Goal: Information Seeking & Learning: Check status

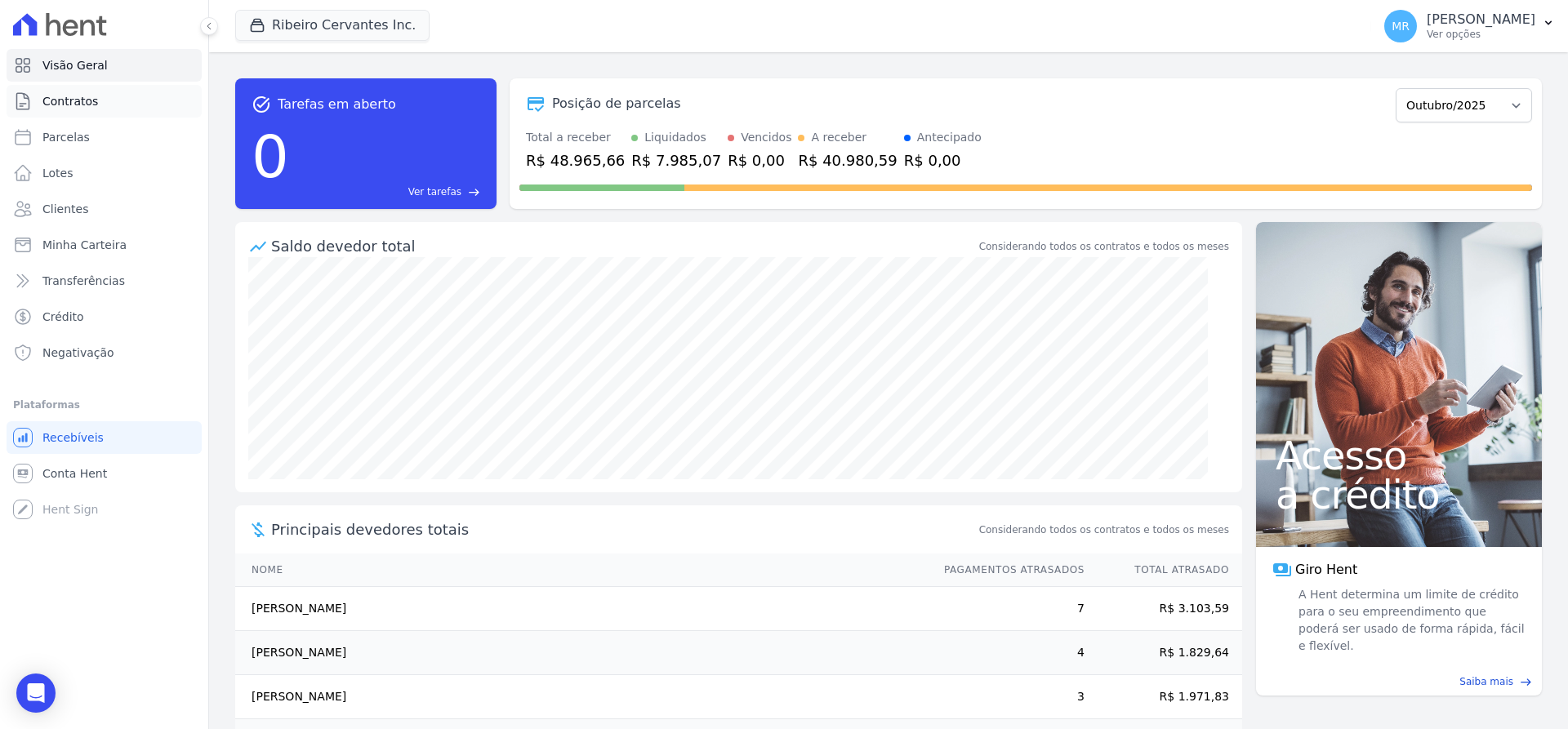
click at [84, 91] on link "Contratos" at bounding box center [104, 102] width 195 height 33
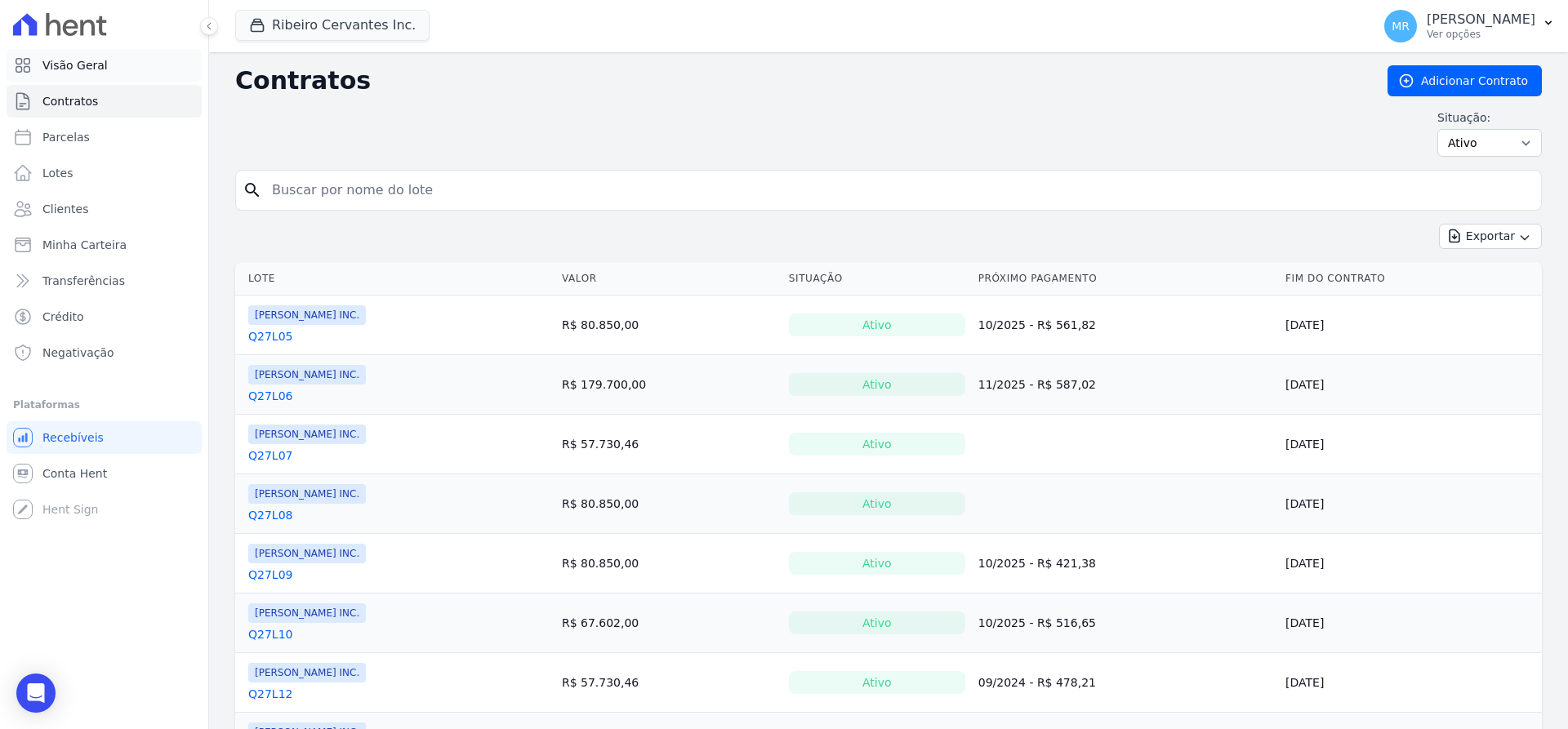
click at [40, 67] on link "Visão Geral" at bounding box center [104, 65] width 195 height 33
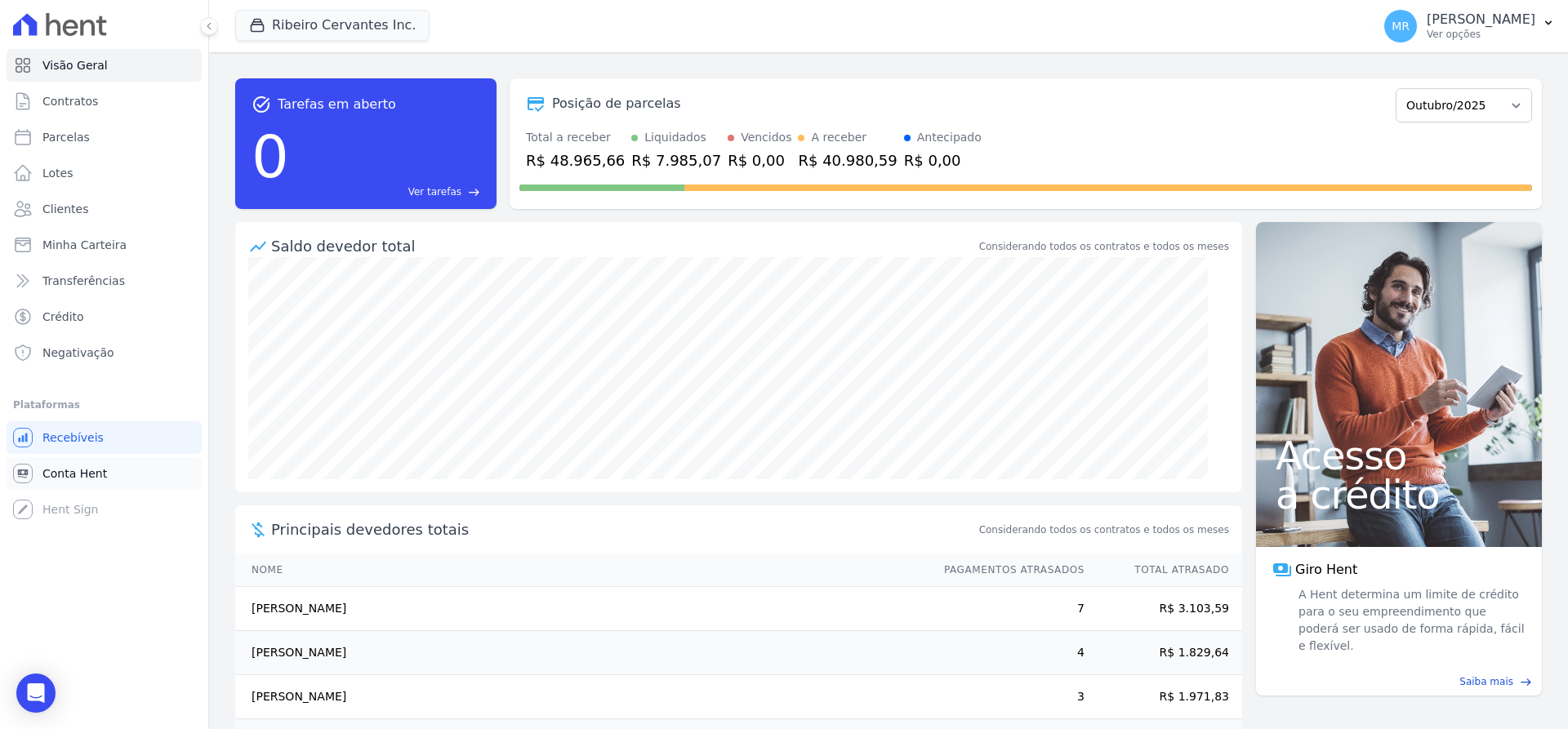
click at [48, 465] on span "Conta Hent" at bounding box center [74, 473] width 65 height 16
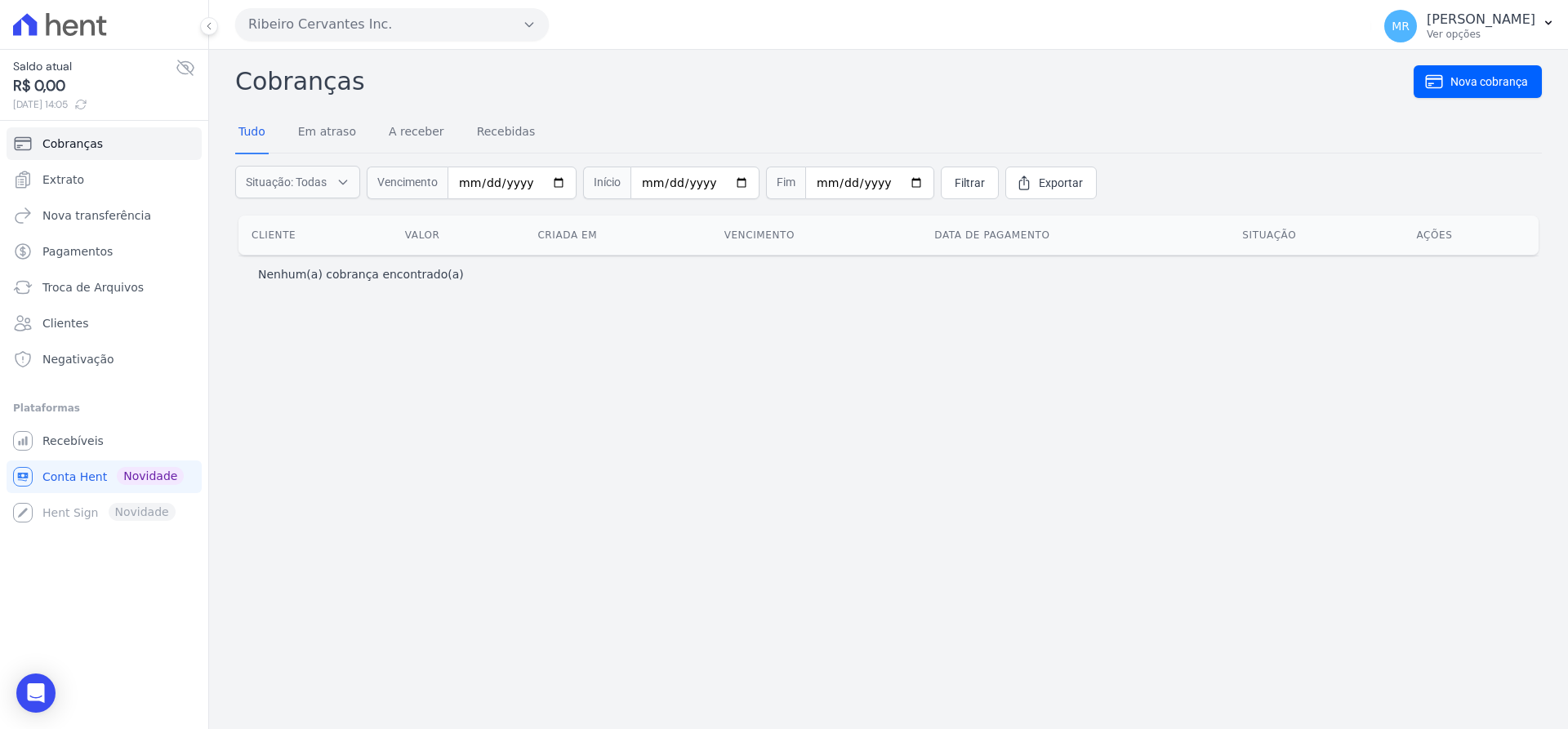
click at [87, 105] on icon at bounding box center [80, 104] width 13 height 13
click at [65, 186] on span "Extrato" at bounding box center [63, 179] width 41 height 16
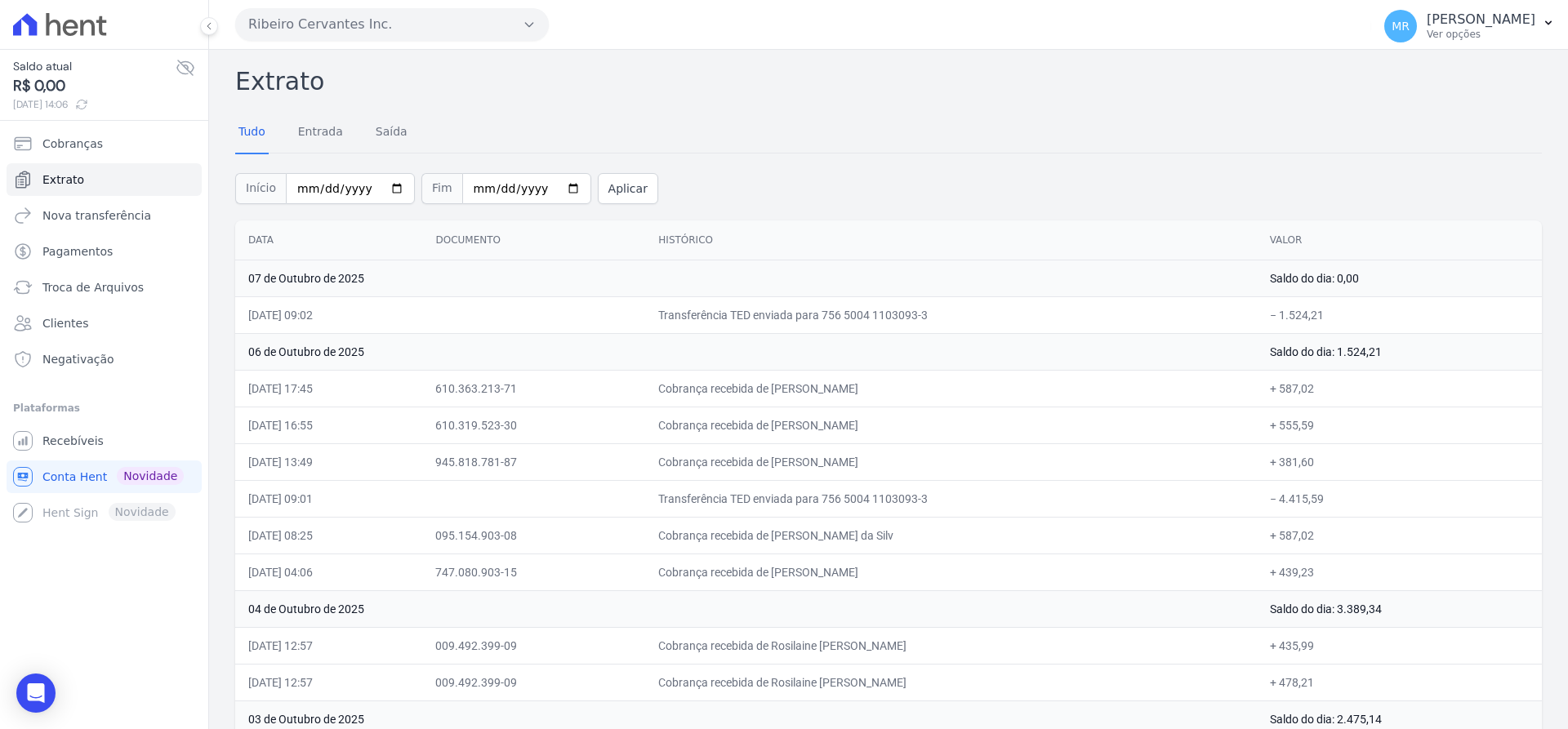
click at [103, 112] on div "Saldo atual R$ 0,00 07/10/2025, 14:06" at bounding box center [104, 84] width 209 height 72
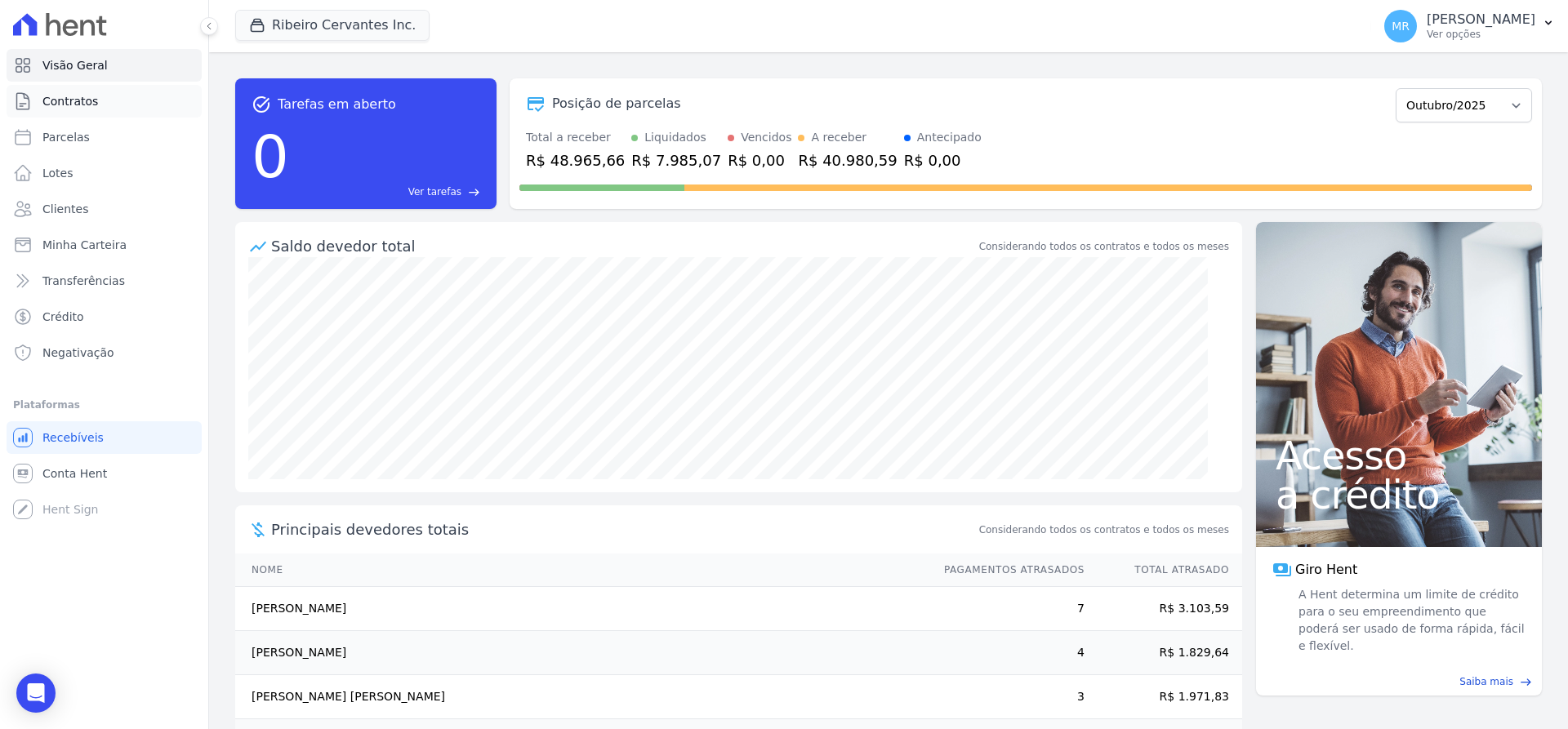
click at [85, 101] on span "Contratos" at bounding box center [70, 101] width 55 height 16
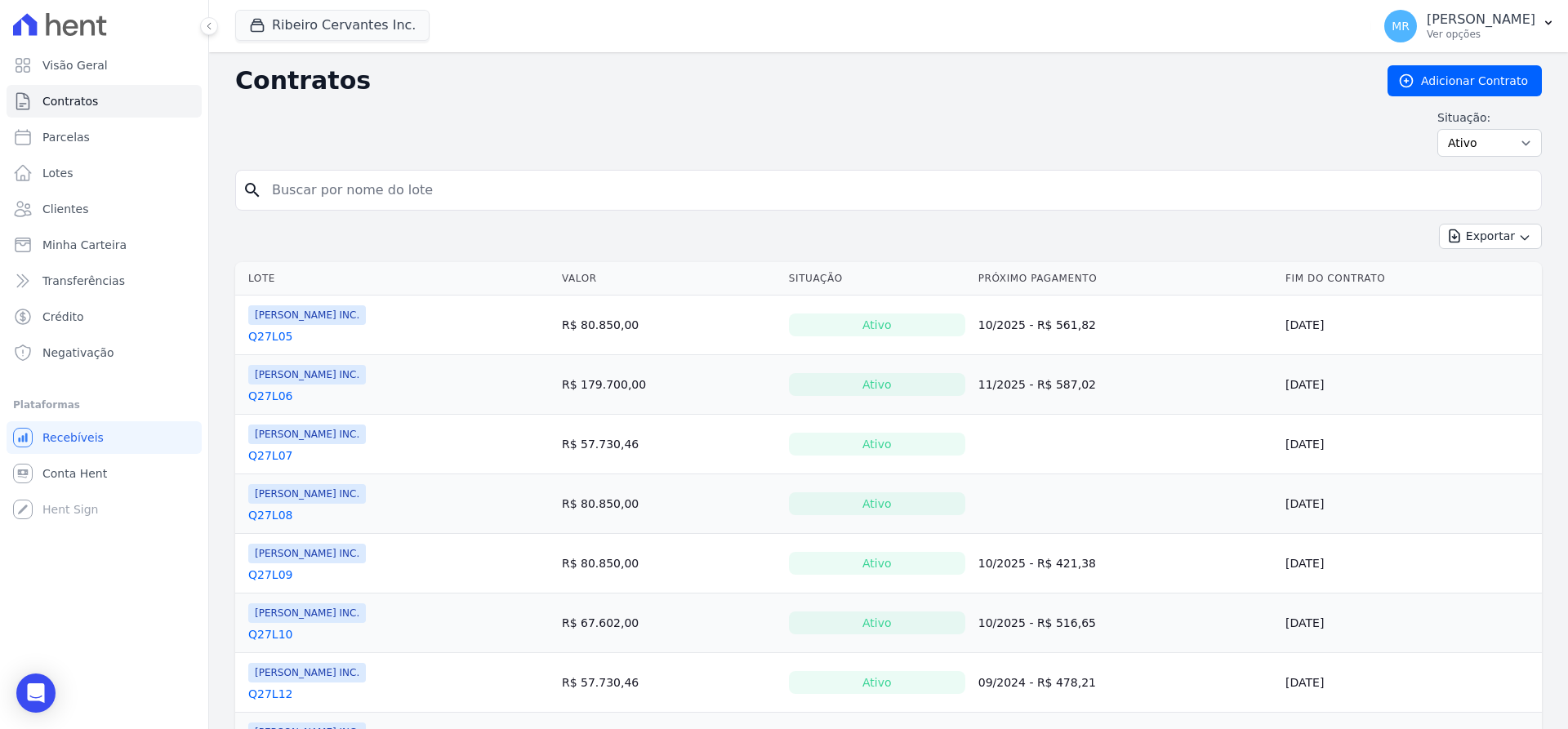
click at [465, 202] on input "search" at bounding box center [898, 190] width 1272 height 33
type input "q28l11"
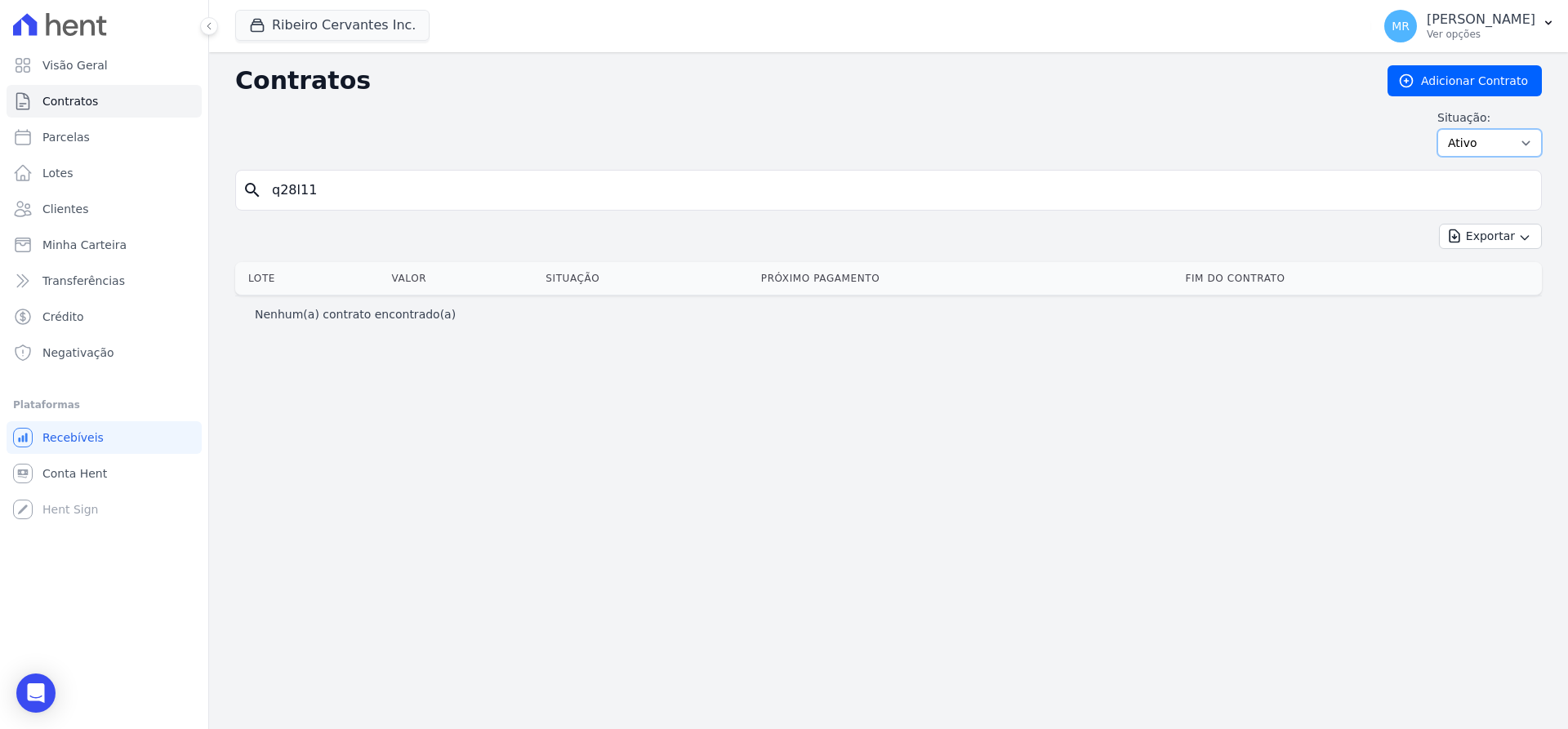
click at [1438, 129] on select "Ativo Todos Pausado Distratado Rascunho Expirado Encerrado" at bounding box center [1490, 143] width 104 height 28
select select "all"
click option "Todos" at bounding box center [0, 0] width 0 height 0
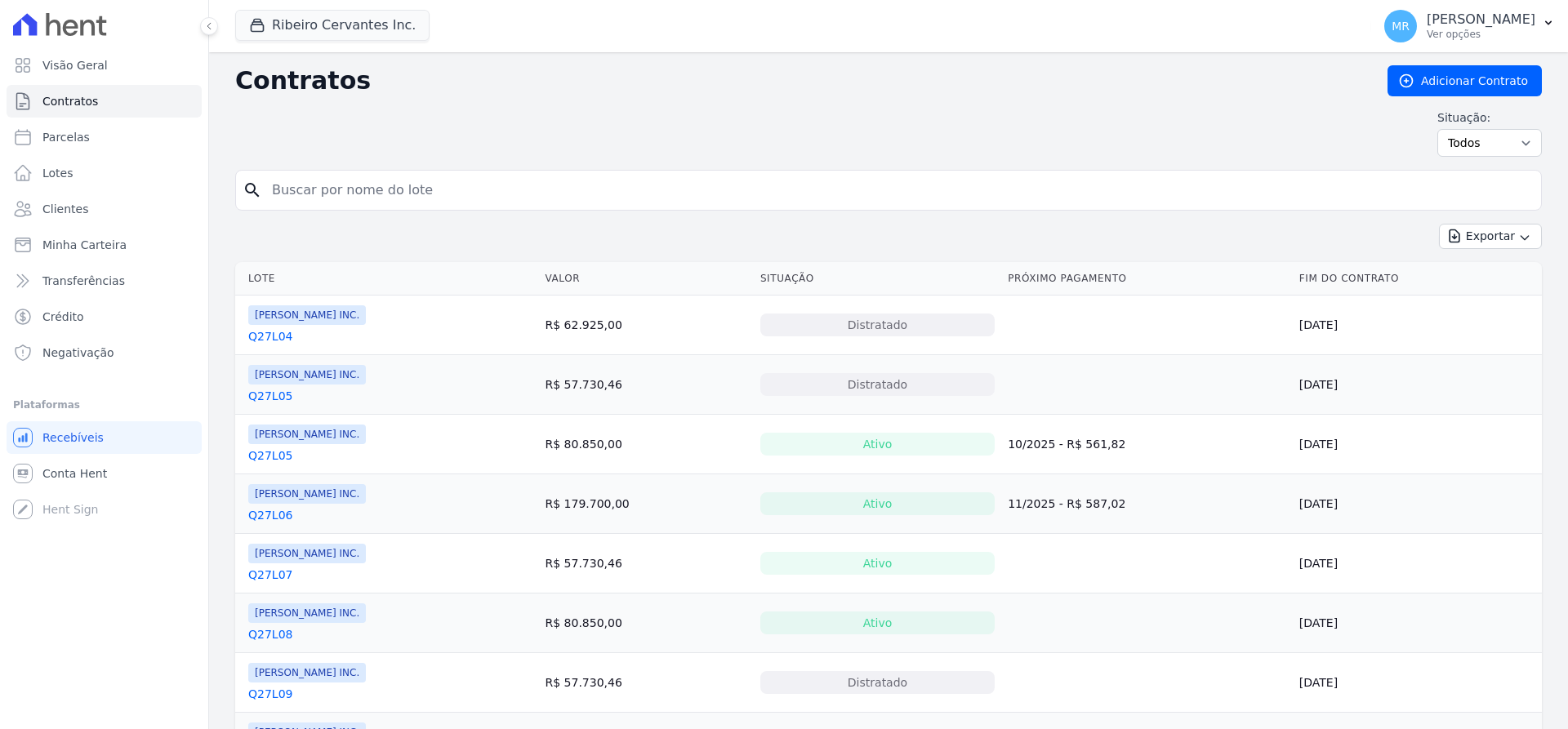
click at [449, 210] on div "search" at bounding box center [889, 190] width 1307 height 40
click at [447, 189] on input "search" at bounding box center [898, 190] width 1272 height 33
type input "q28l11"
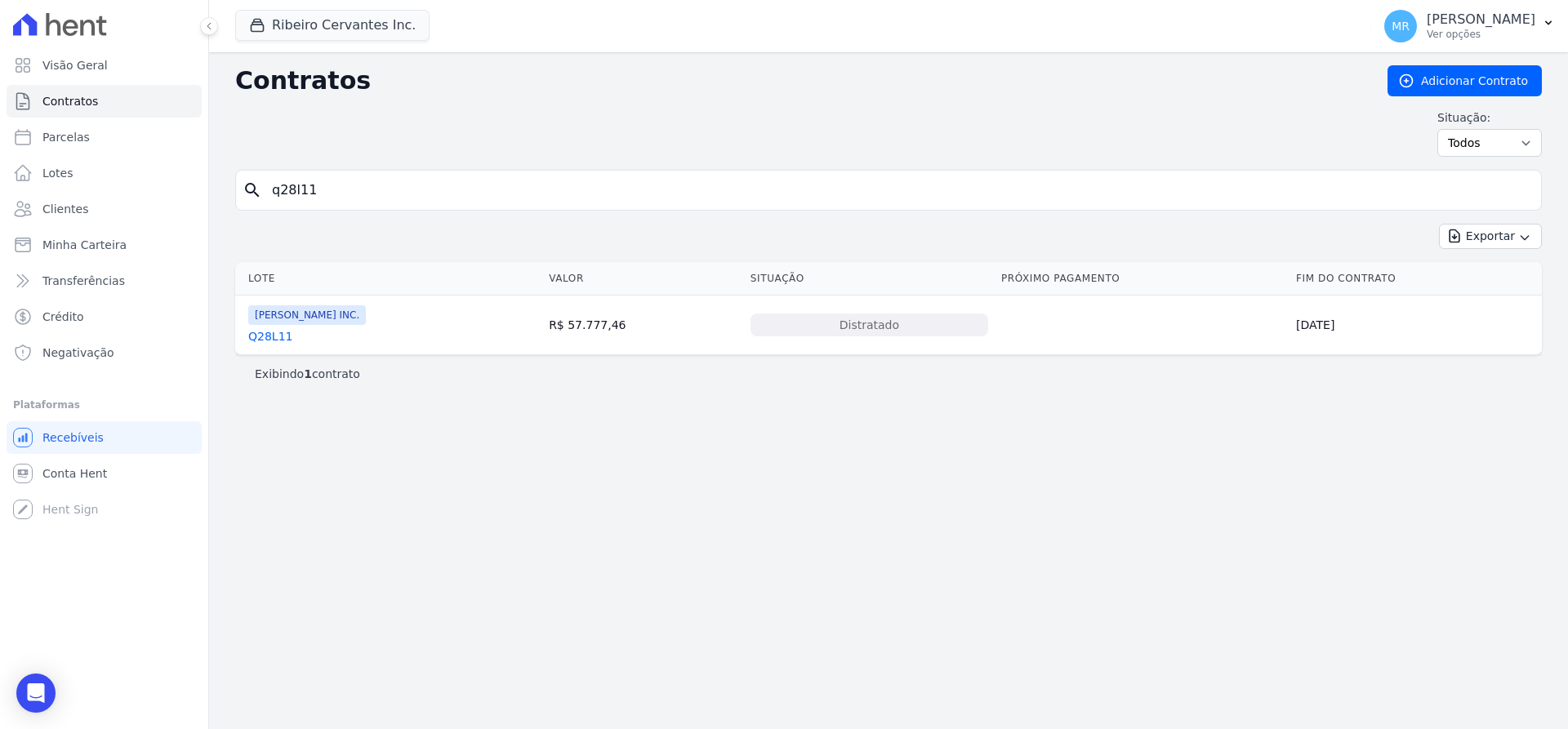
click at [258, 340] on link "Q28L11" at bounding box center [270, 336] width 44 height 16
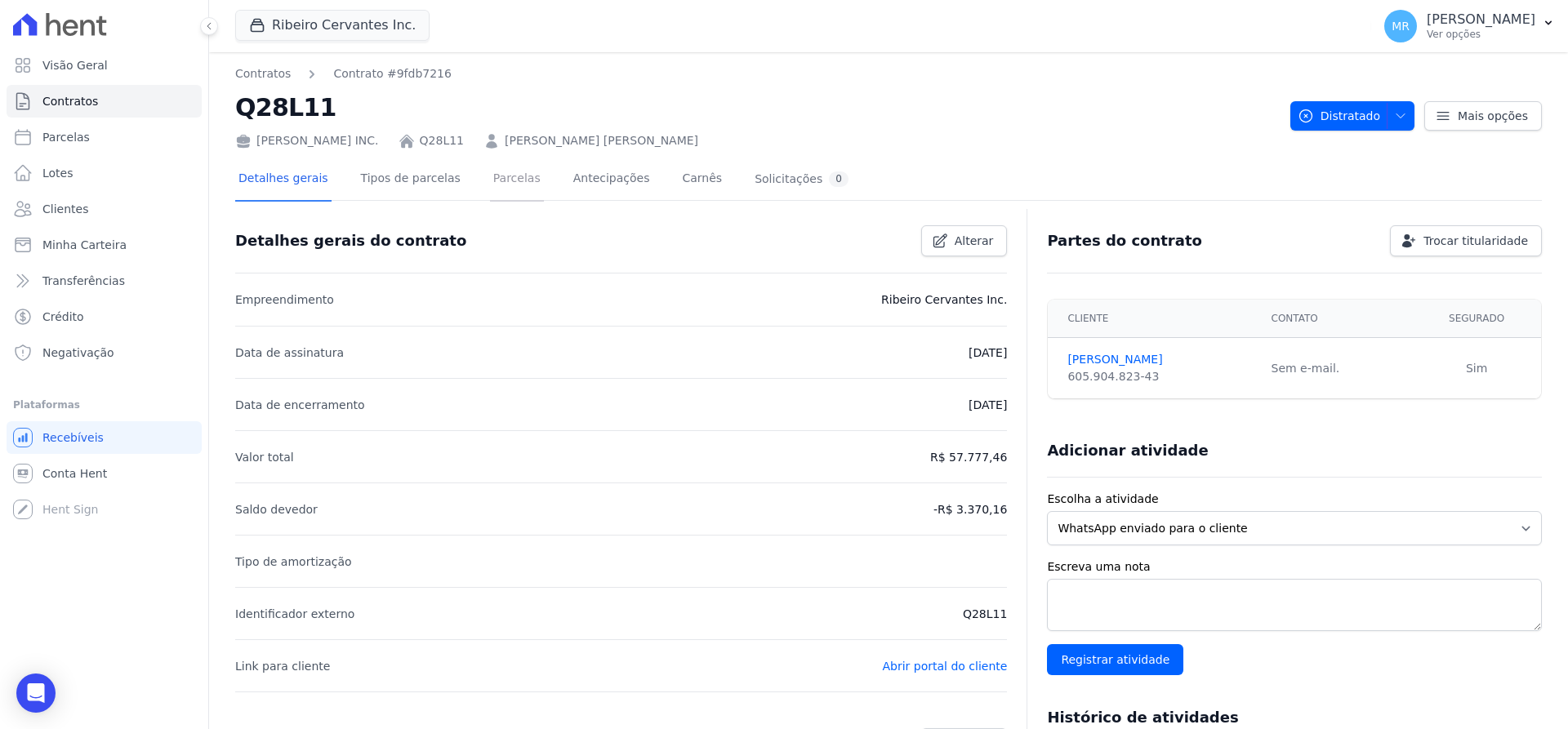
click at [500, 180] on link "Parcelas" at bounding box center [517, 180] width 54 height 43
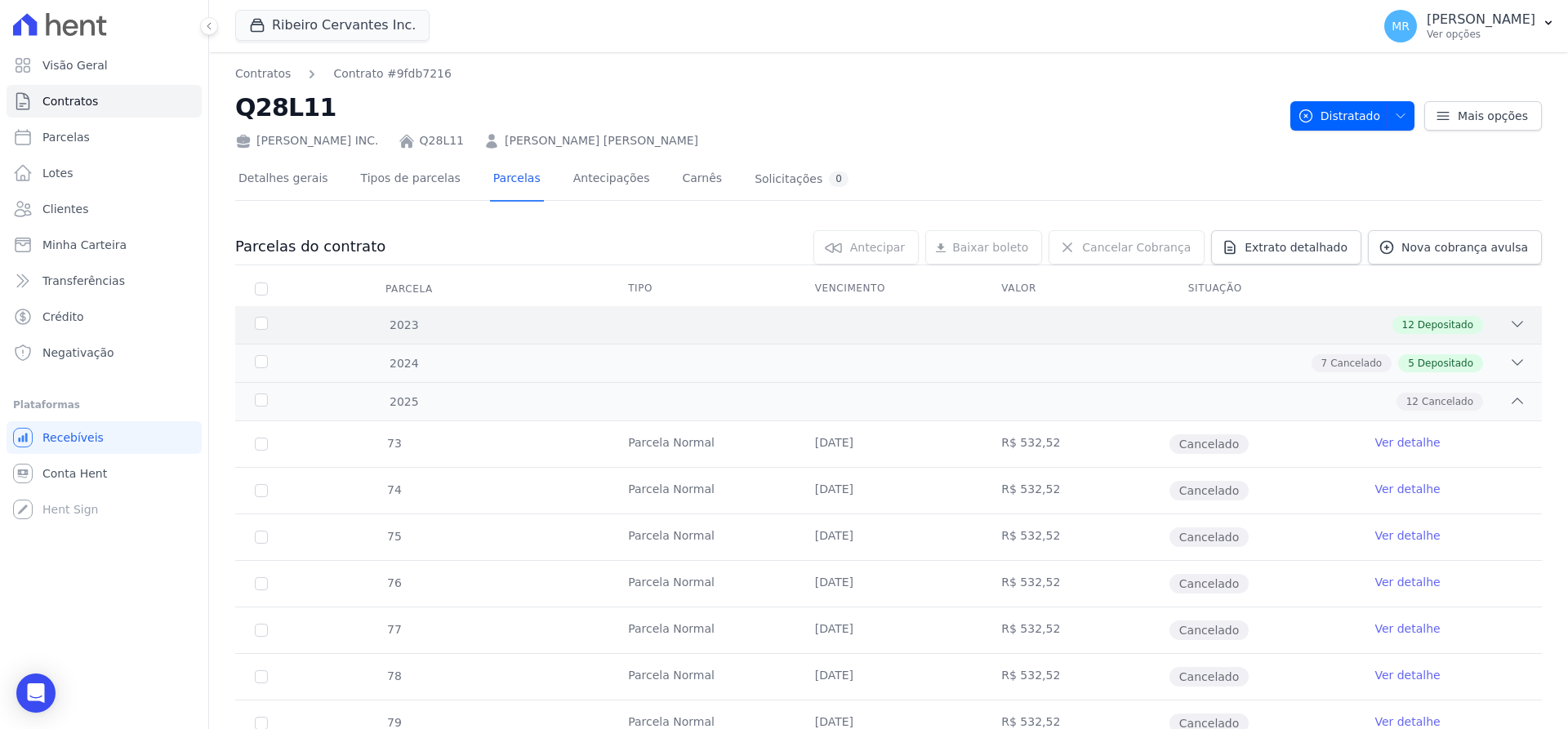
click at [1449, 327] on span "Depositado" at bounding box center [1446, 325] width 55 height 15
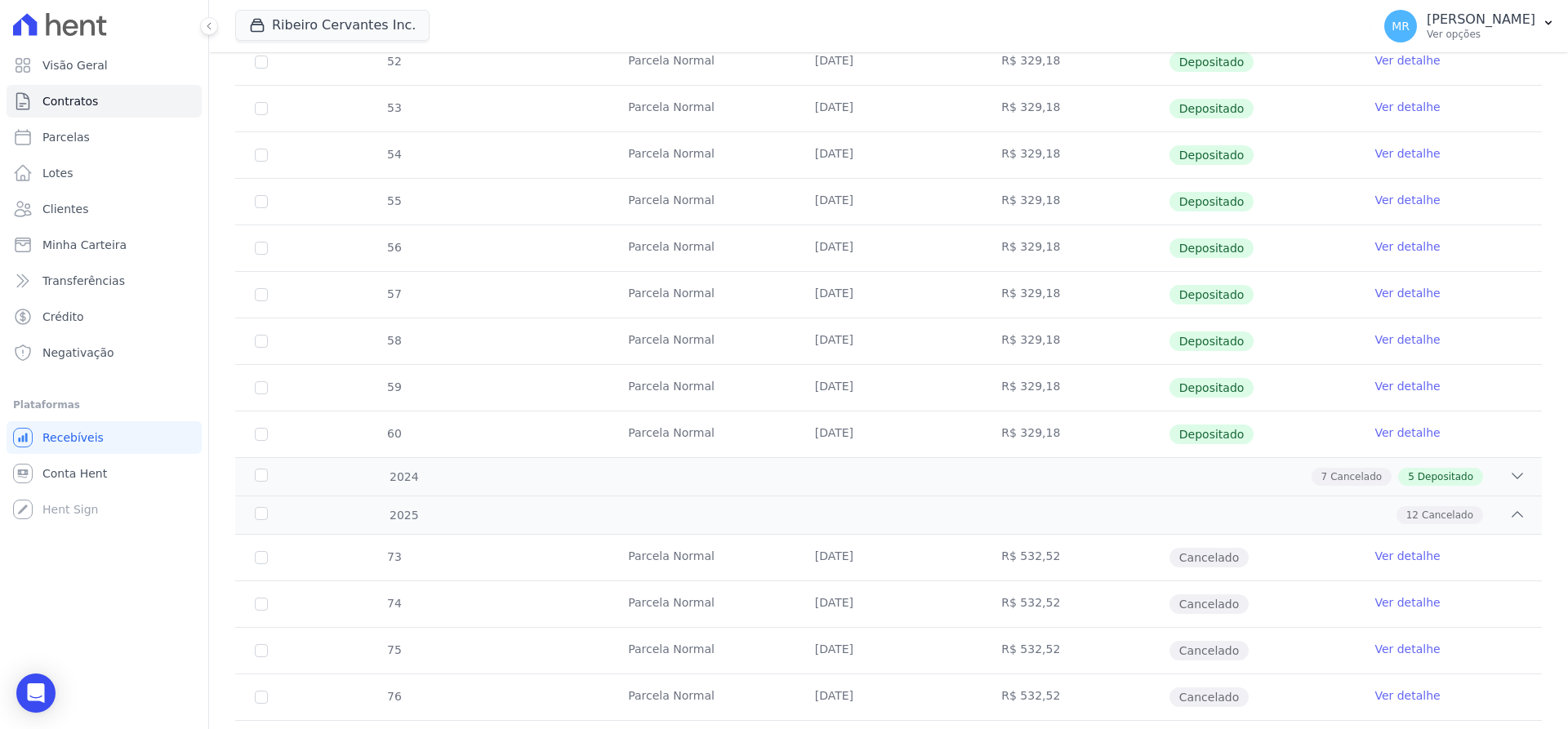
scroll to position [514, 0]
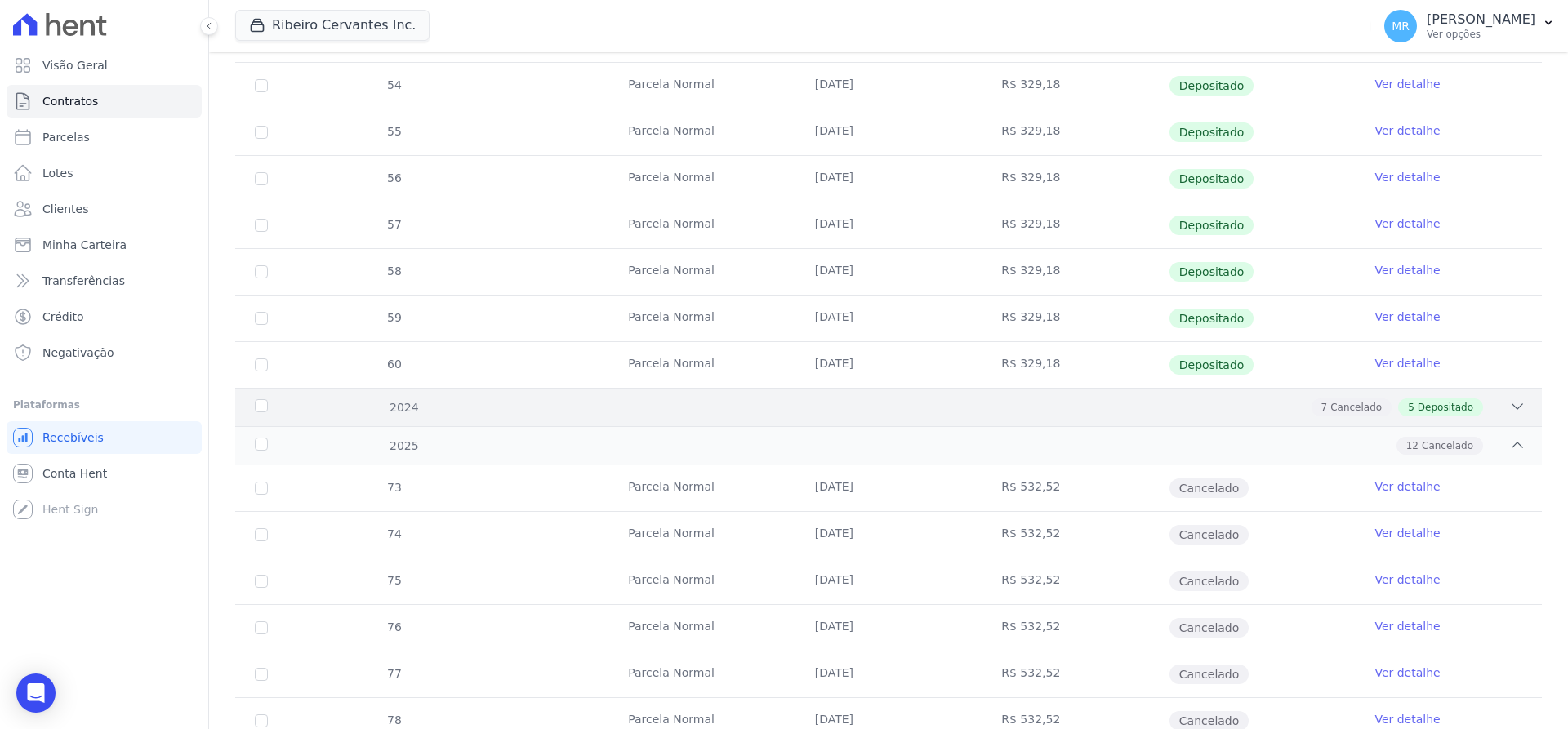
click at [1509, 408] on icon at bounding box center [1517, 406] width 16 height 16
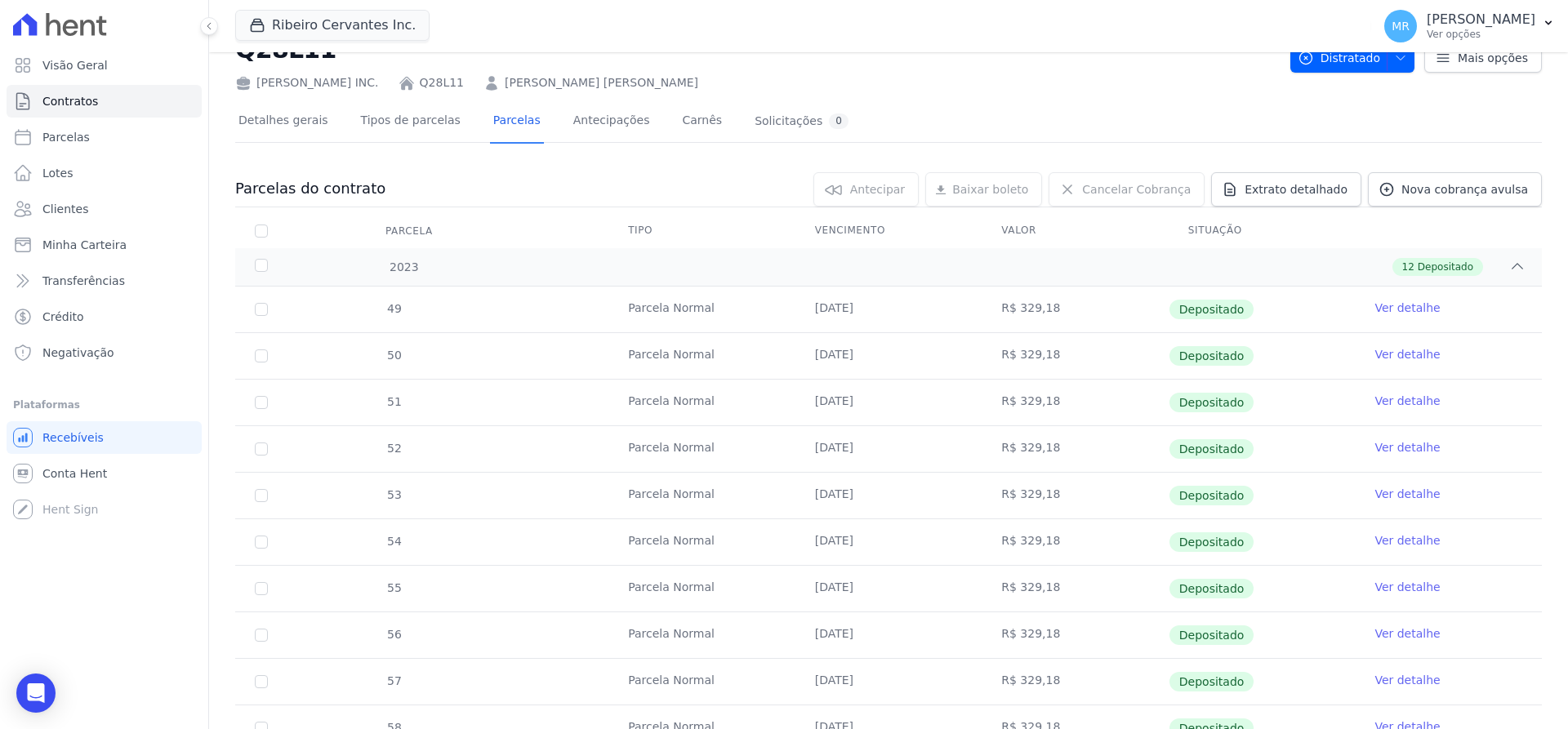
scroll to position [0, 0]
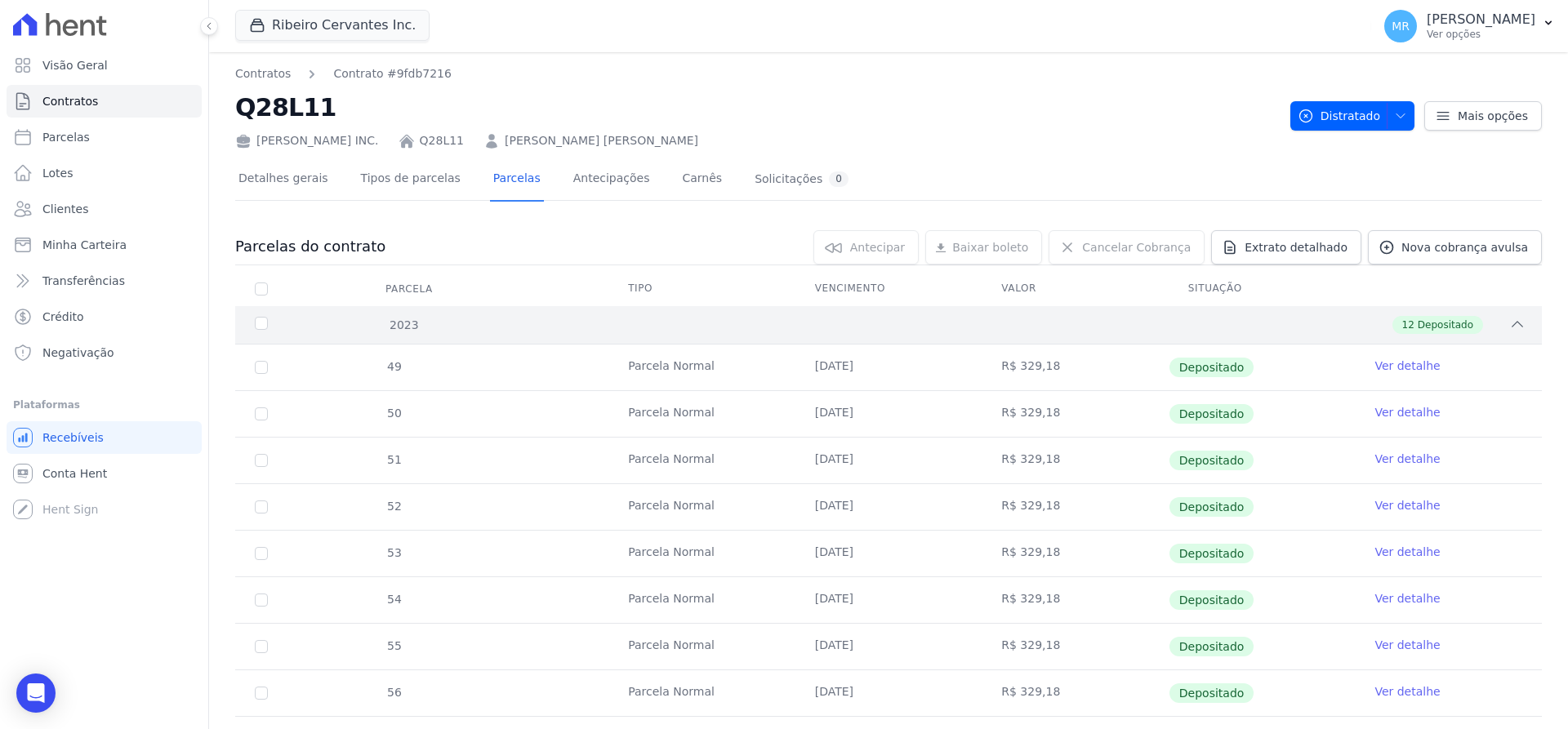
click at [245, 322] on div "2023 12 Depositado" at bounding box center [889, 325] width 1307 height 38
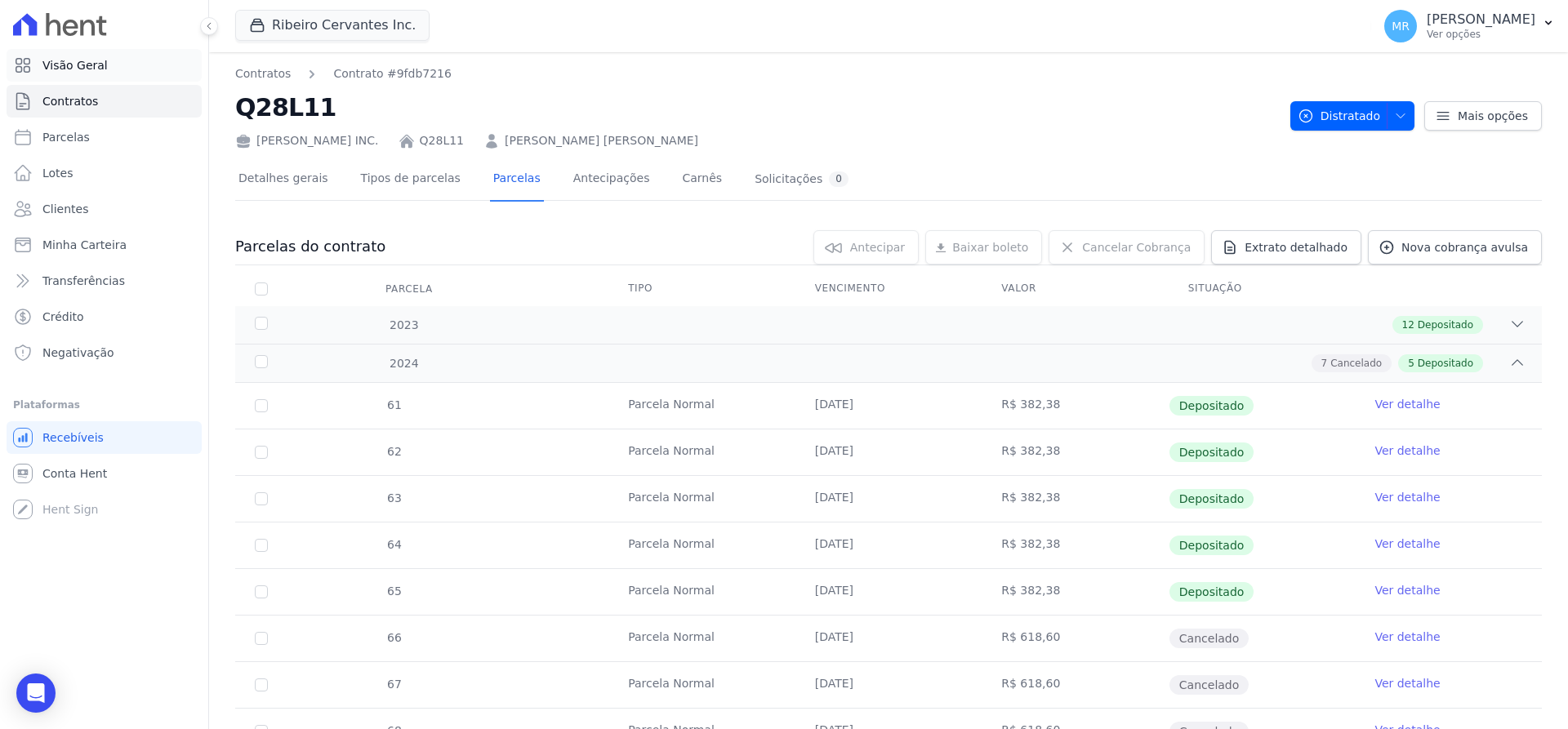
click at [103, 72] on link "Visão Geral" at bounding box center [104, 65] width 195 height 33
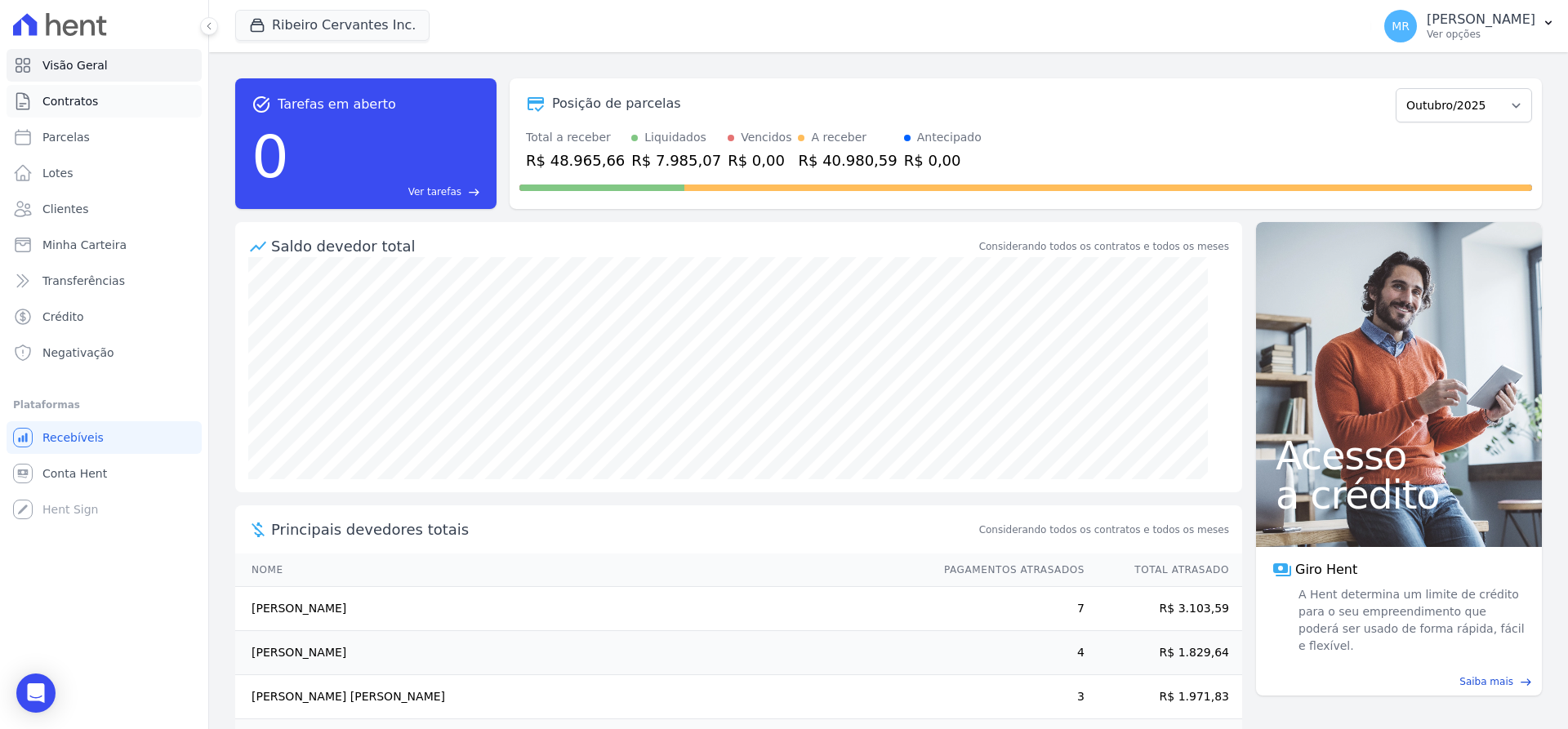
click at [78, 110] on link "Contratos" at bounding box center [104, 102] width 195 height 33
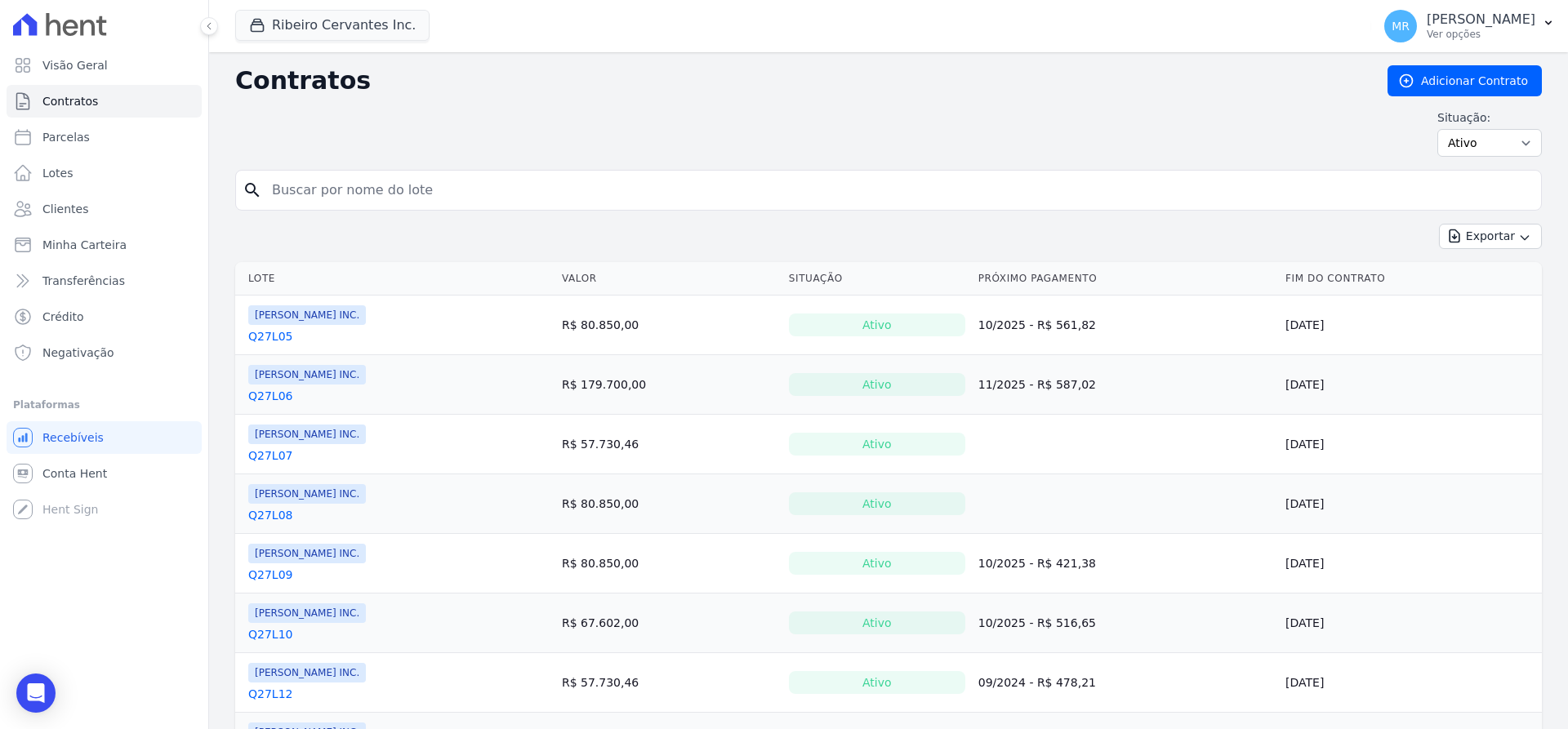
click at [411, 185] on input "search" at bounding box center [898, 190] width 1272 height 33
type input "q27l28"
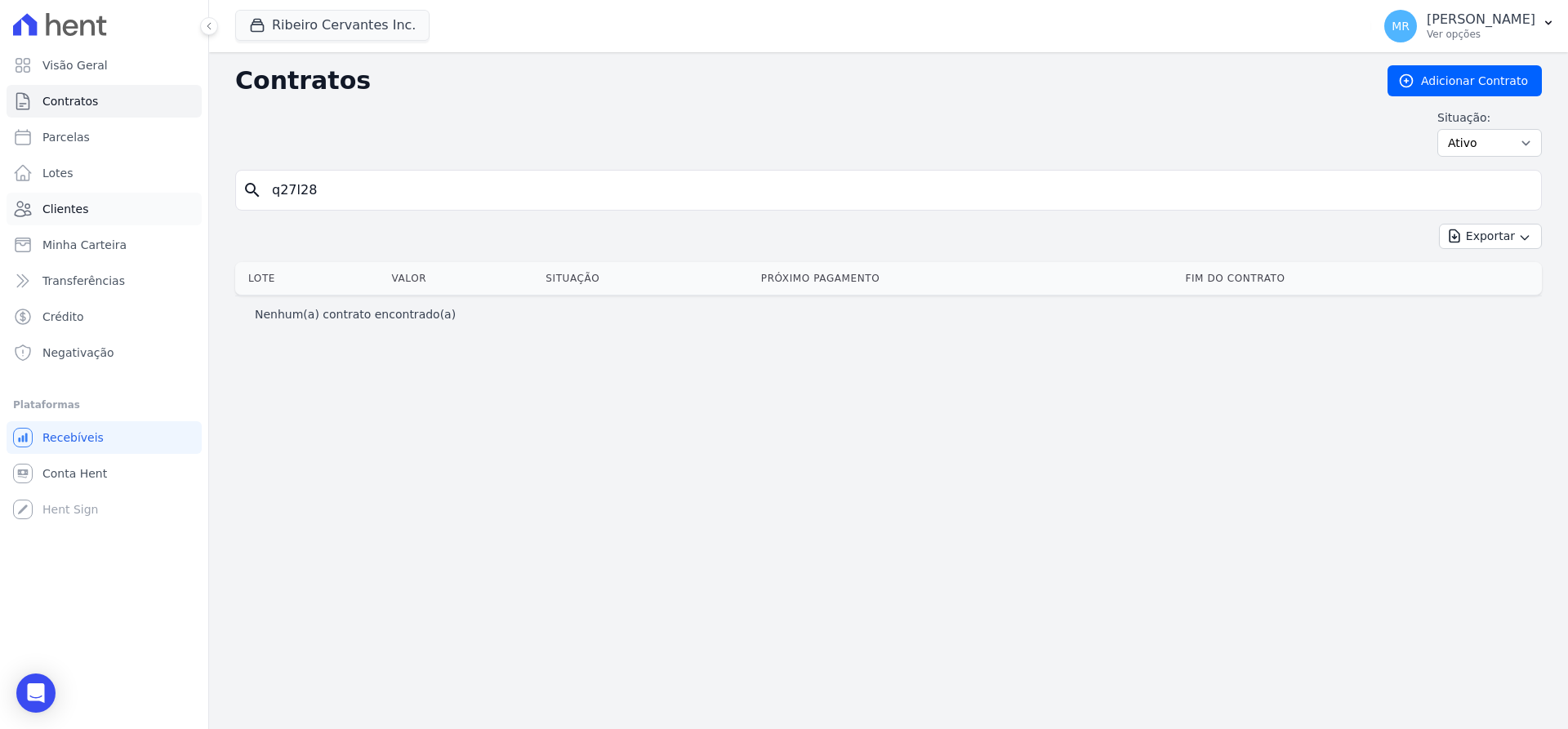
click at [65, 208] on span "Clientes" at bounding box center [65, 209] width 46 height 16
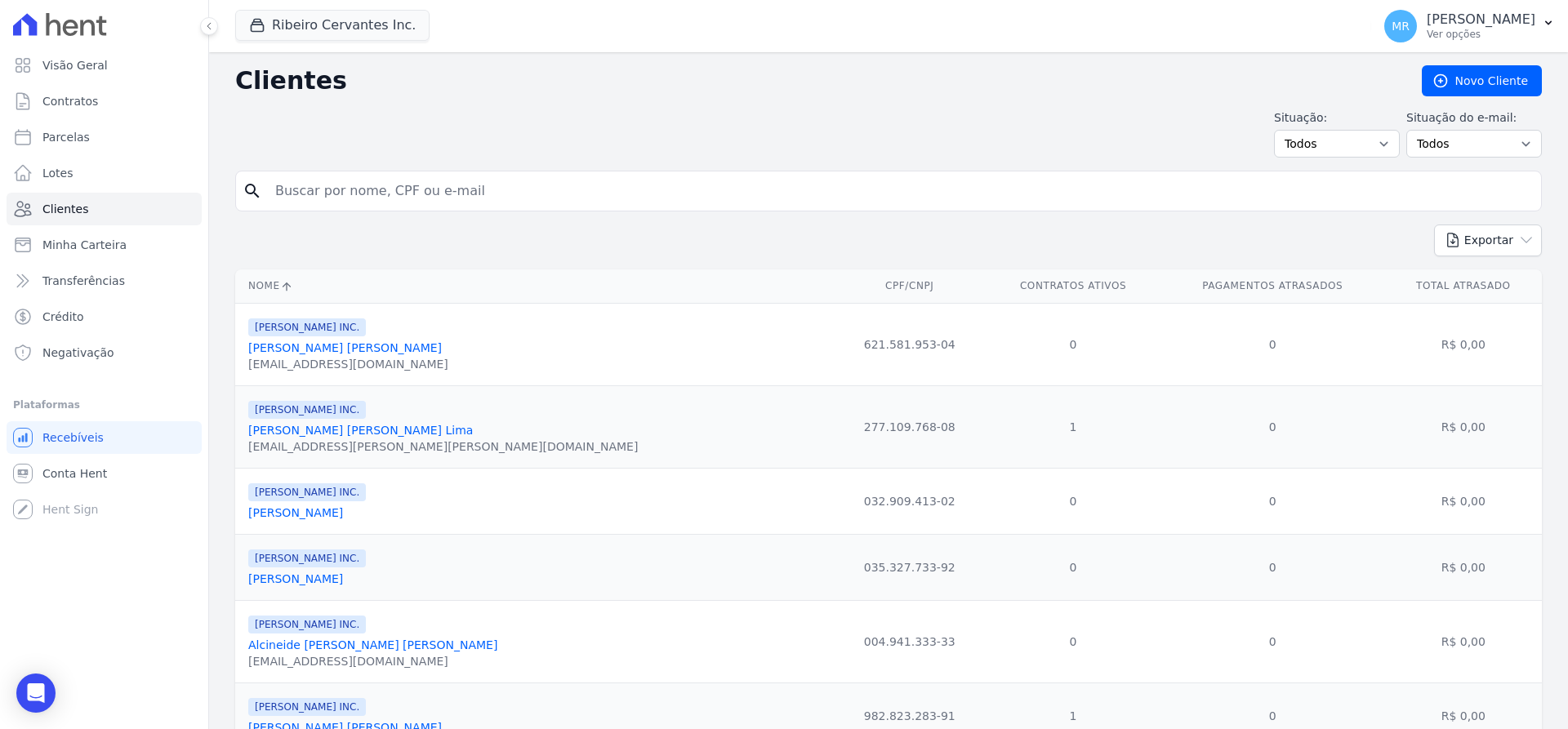
click at [343, 190] on input "search" at bounding box center [900, 191] width 1269 height 33
type input "fernando"
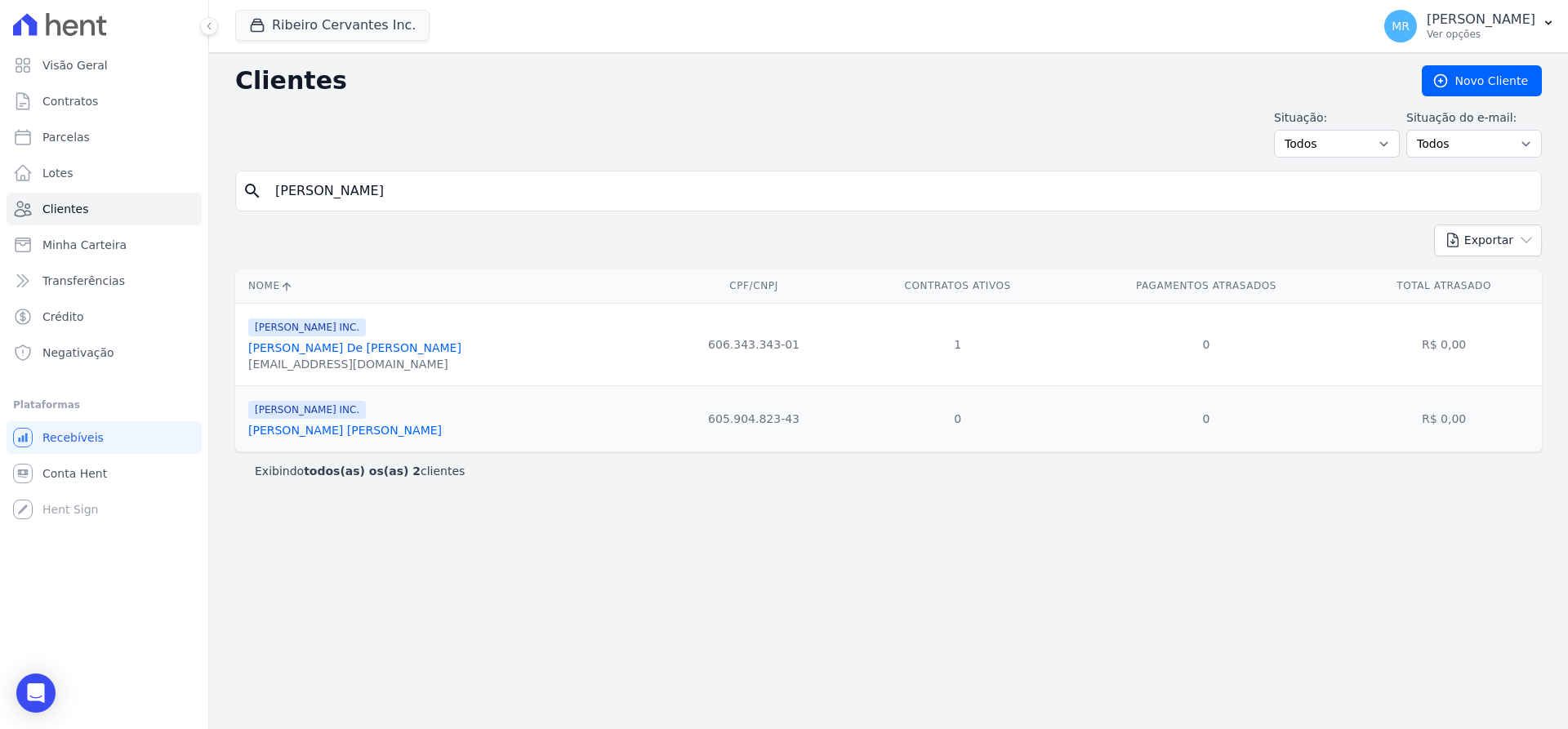
click at [311, 429] on link "Luís Fernando Cunha De Oliveira" at bounding box center [345, 430] width 194 height 13
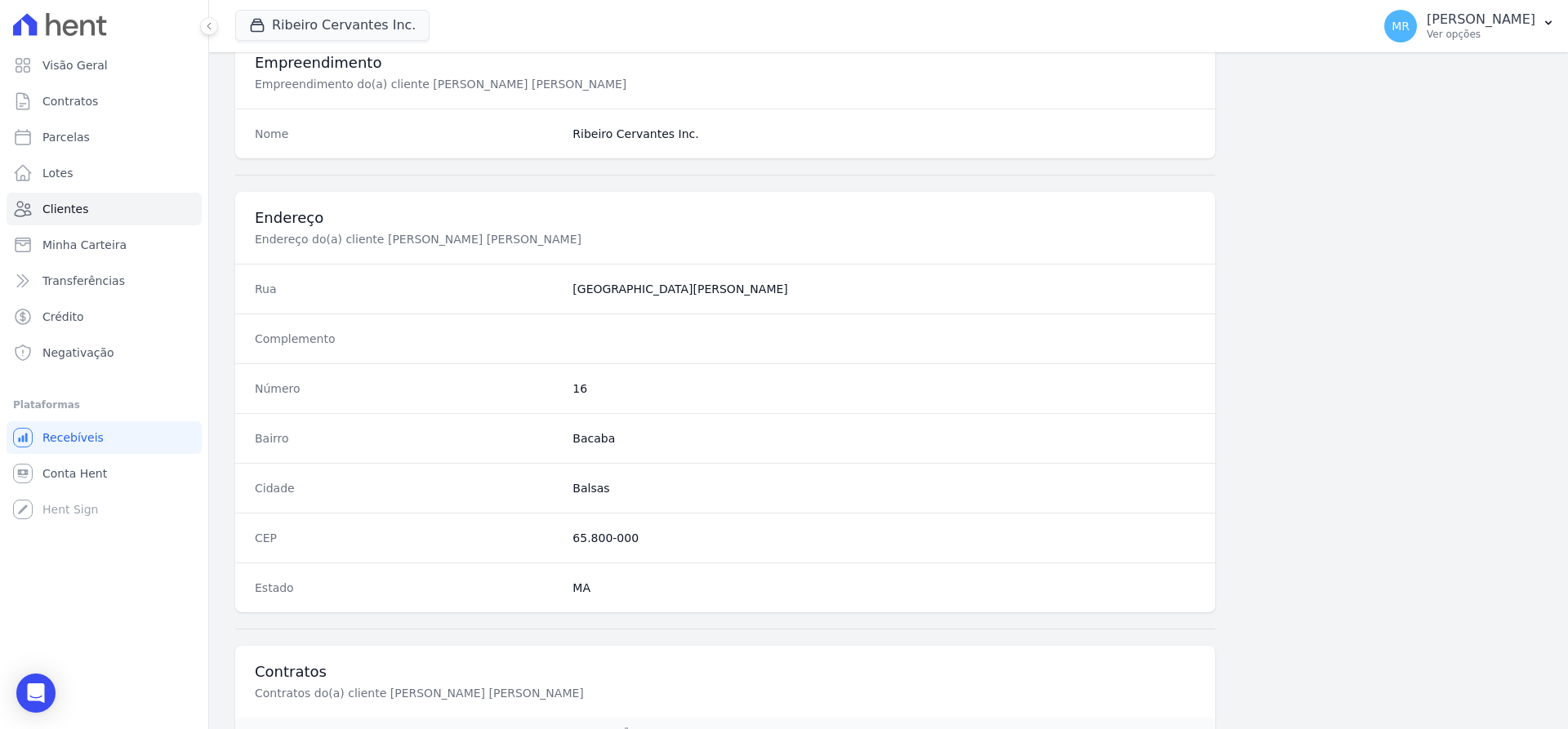
scroll to position [799, 0]
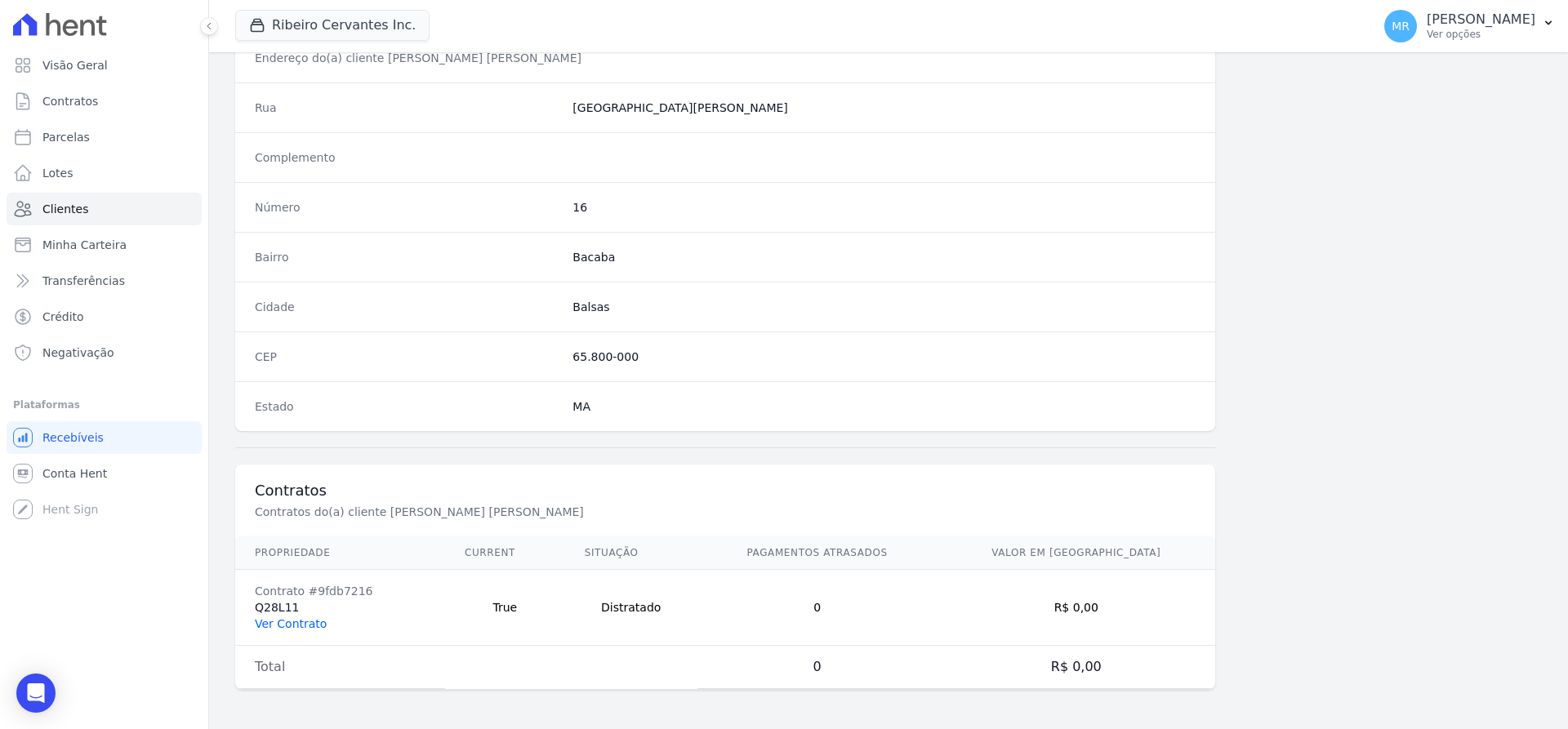
click at [277, 620] on link "Ver Contrato" at bounding box center [290, 623] width 72 height 13
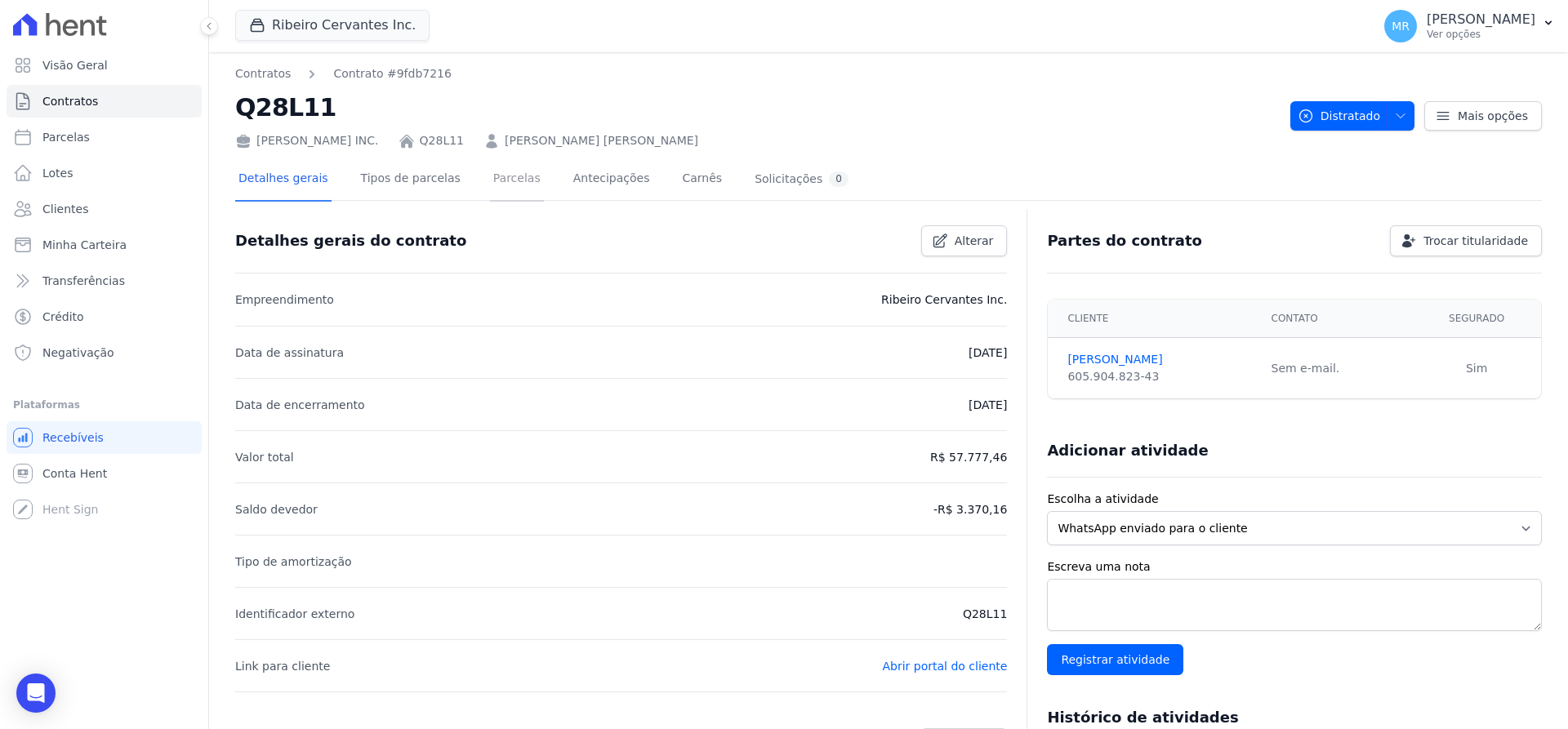
click at [491, 178] on link "Parcelas" at bounding box center [517, 180] width 54 height 43
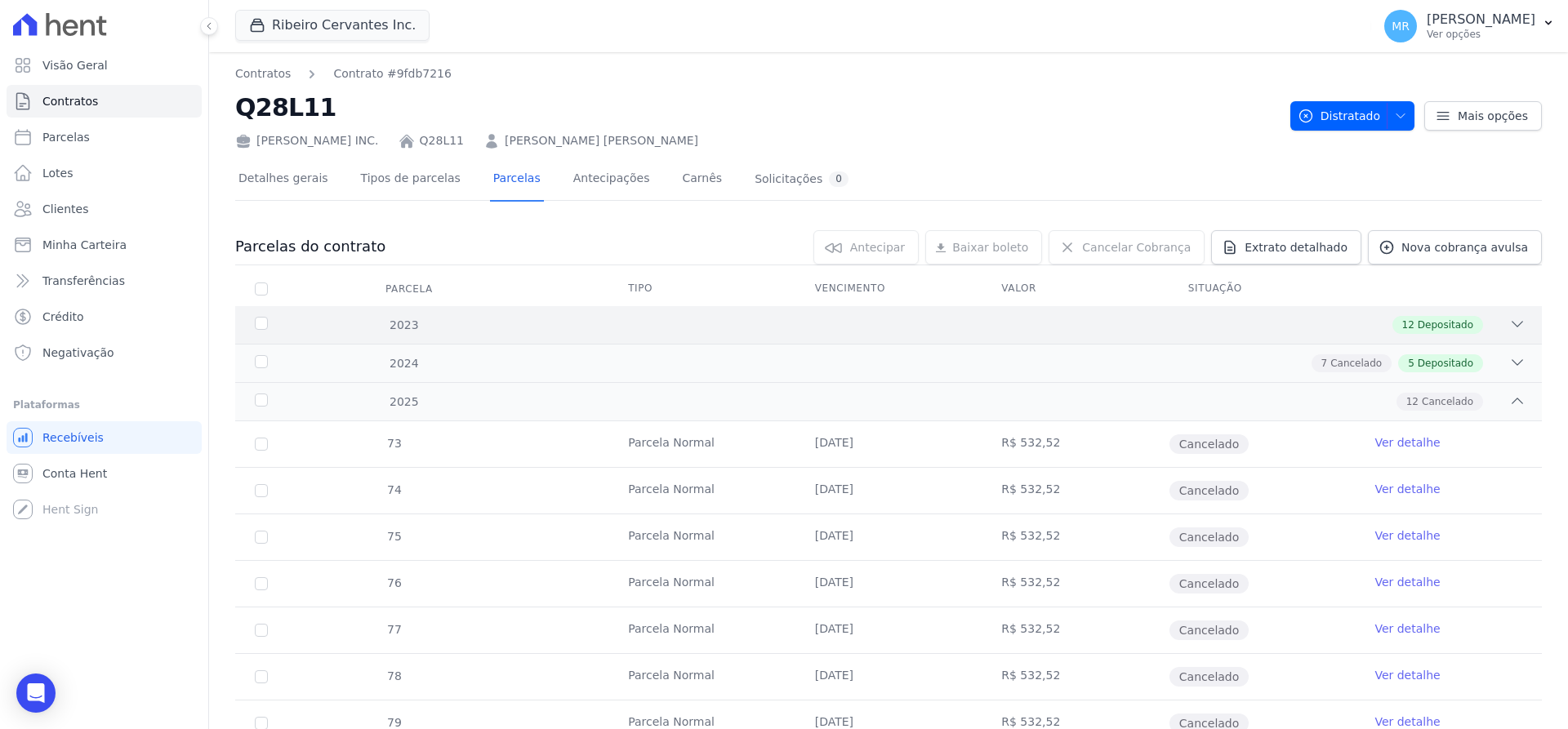
click at [1446, 320] on span "Depositado" at bounding box center [1446, 325] width 55 height 15
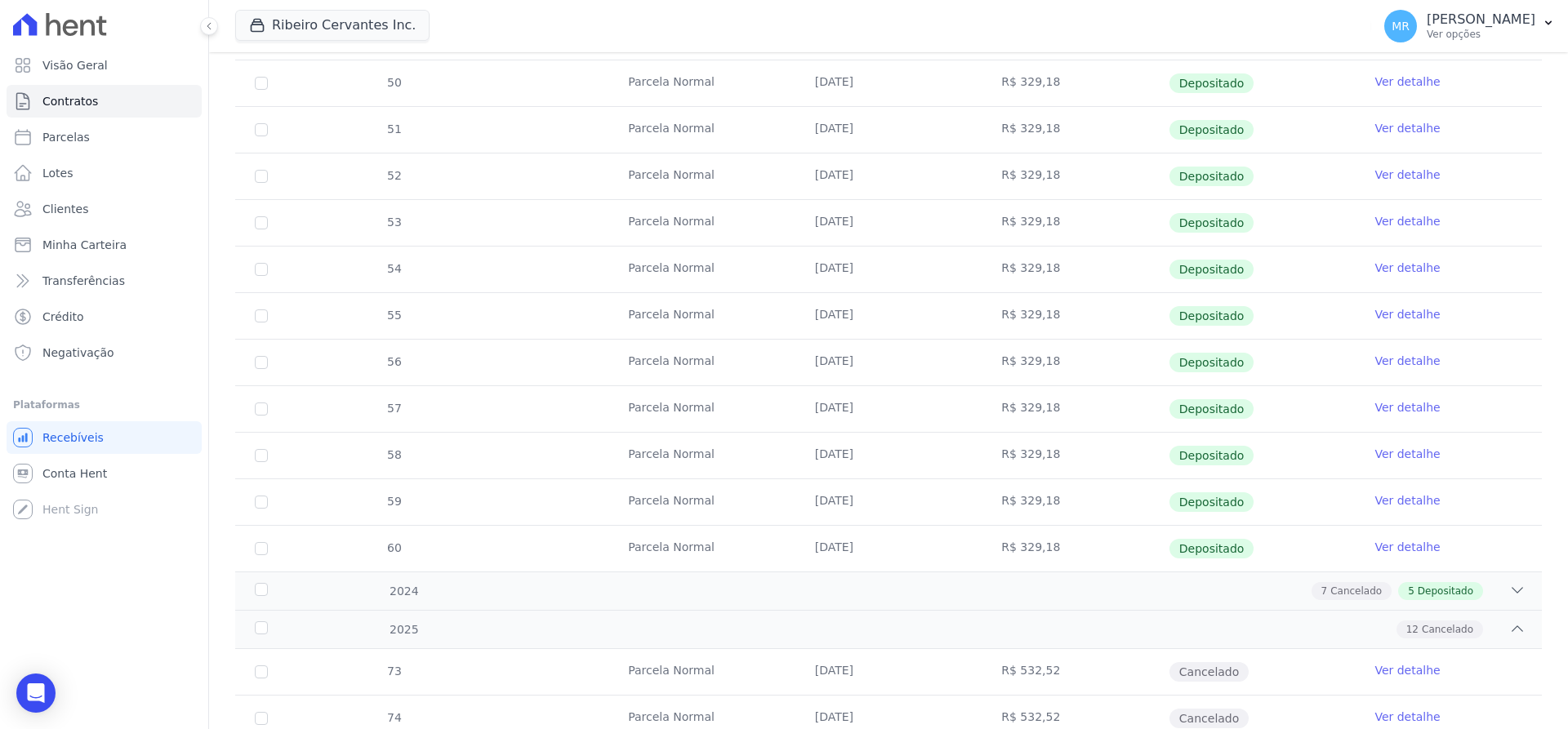
scroll to position [412, 0]
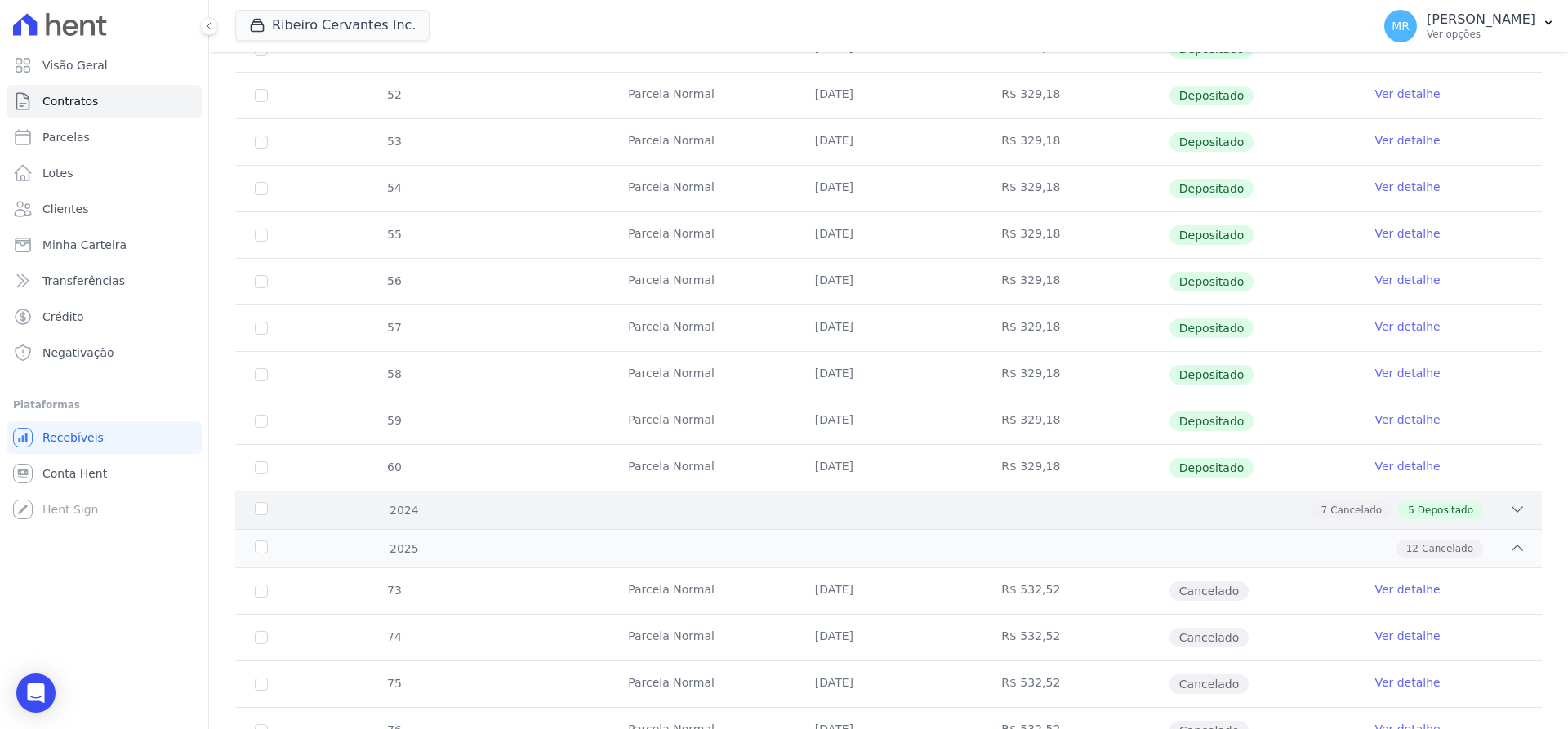
click at [1460, 516] on div "7 Cancelado 5 Depositado" at bounding box center [1397, 510] width 172 height 18
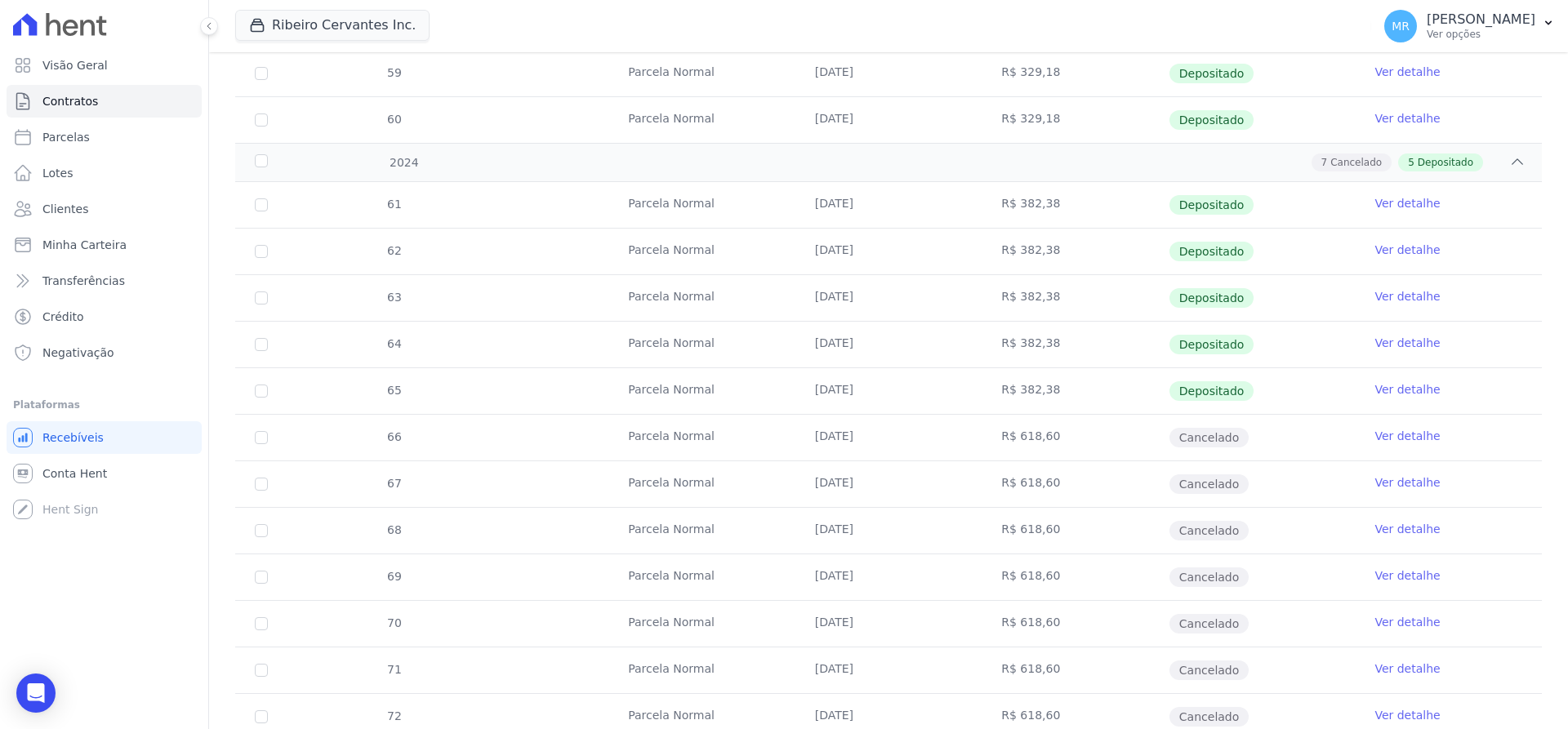
scroll to position [767, 0]
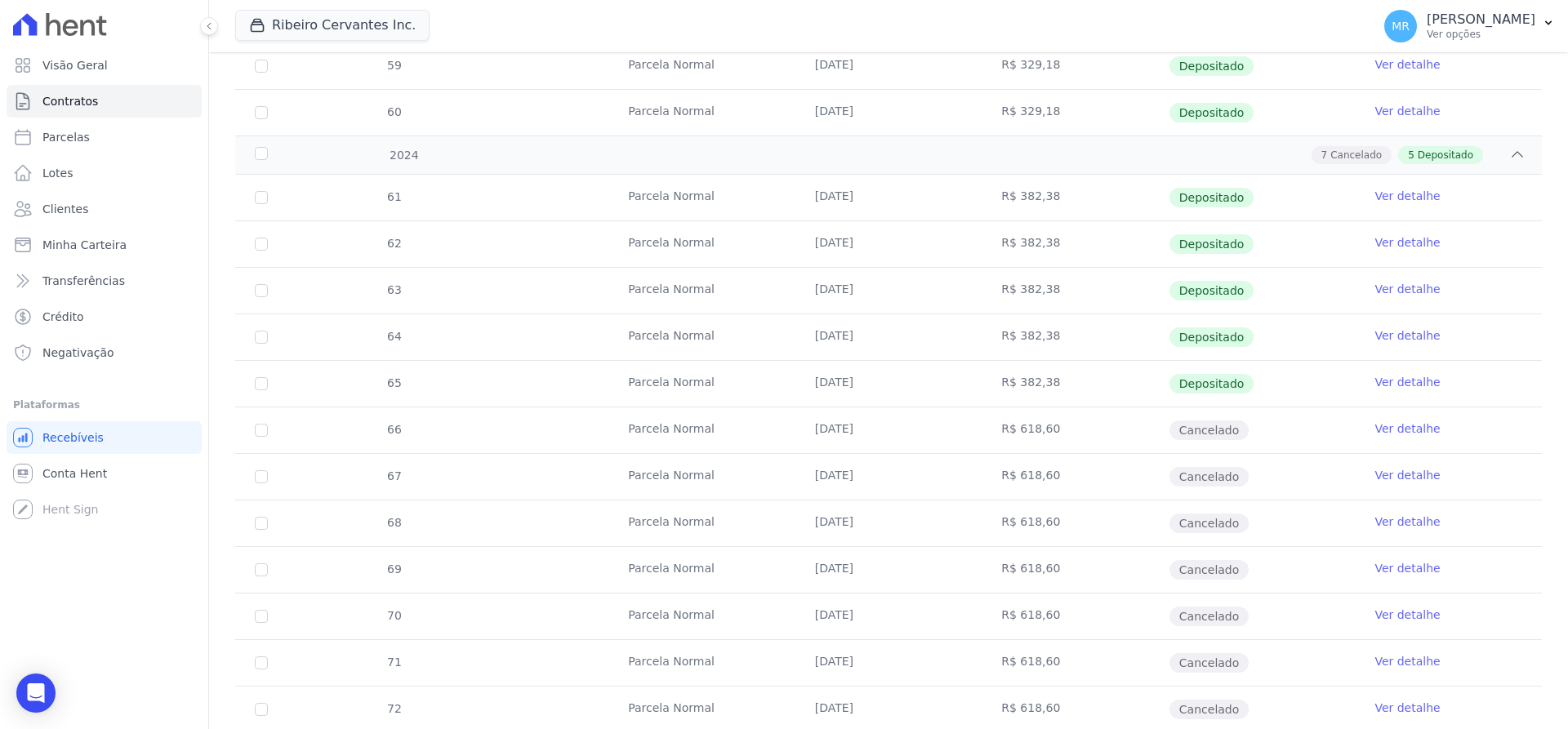
drag, startPoint x: 1037, startPoint y: 383, endPoint x: 991, endPoint y: 376, distance: 46.5
click at [991, 376] on td "R$ 382,38" at bounding box center [1075, 383] width 187 height 46
drag, startPoint x: 1537, startPoint y: 365, endPoint x: 1543, endPoint y: 372, distance: 9.2
click at [1543, 372] on div "61 Parcela Normal 25/01/2024 R$ 382,38 Depositado Ver detalhe 62 Parcela Normal…" at bounding box center [889, 453] width 1359 height 570
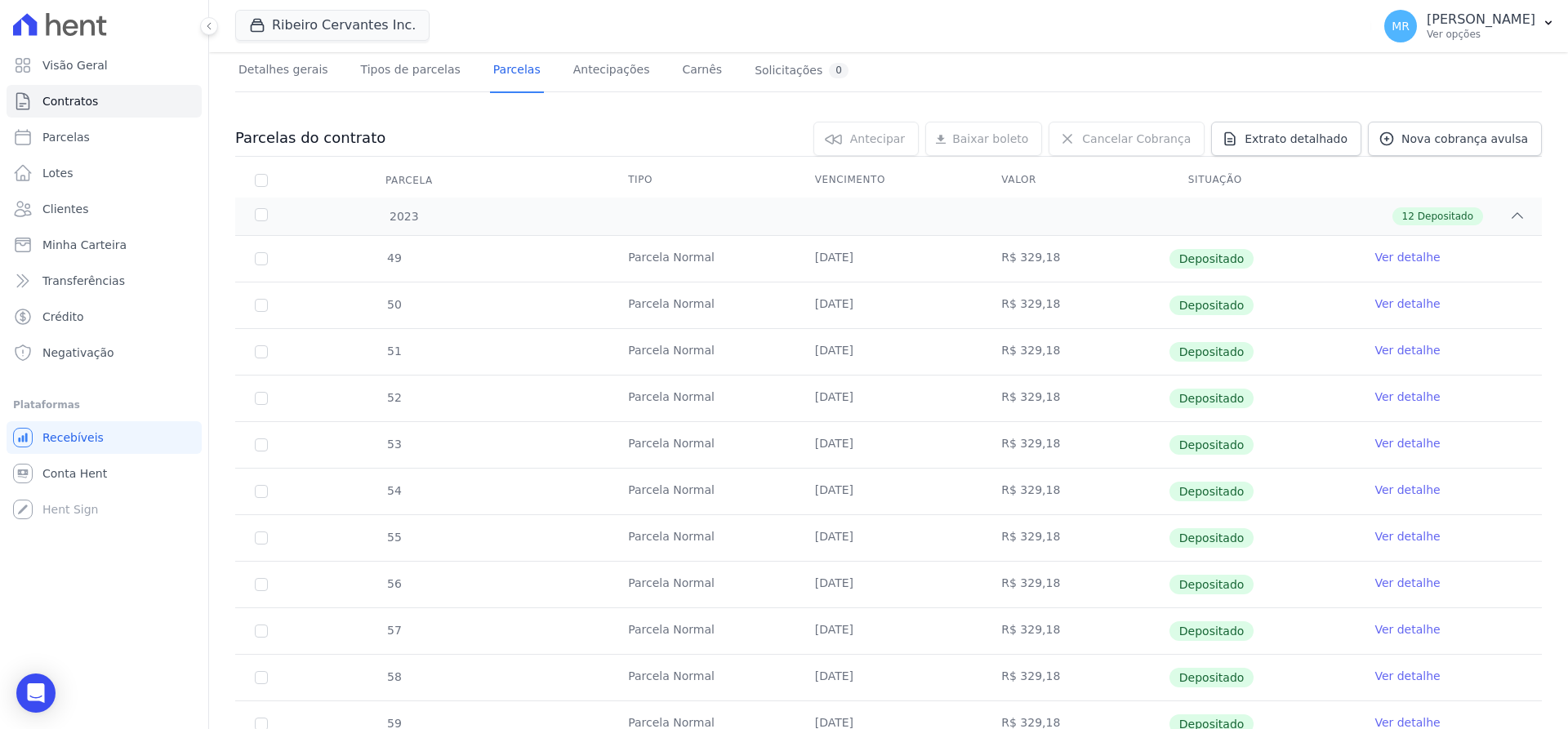
scroll to position [101, 0]
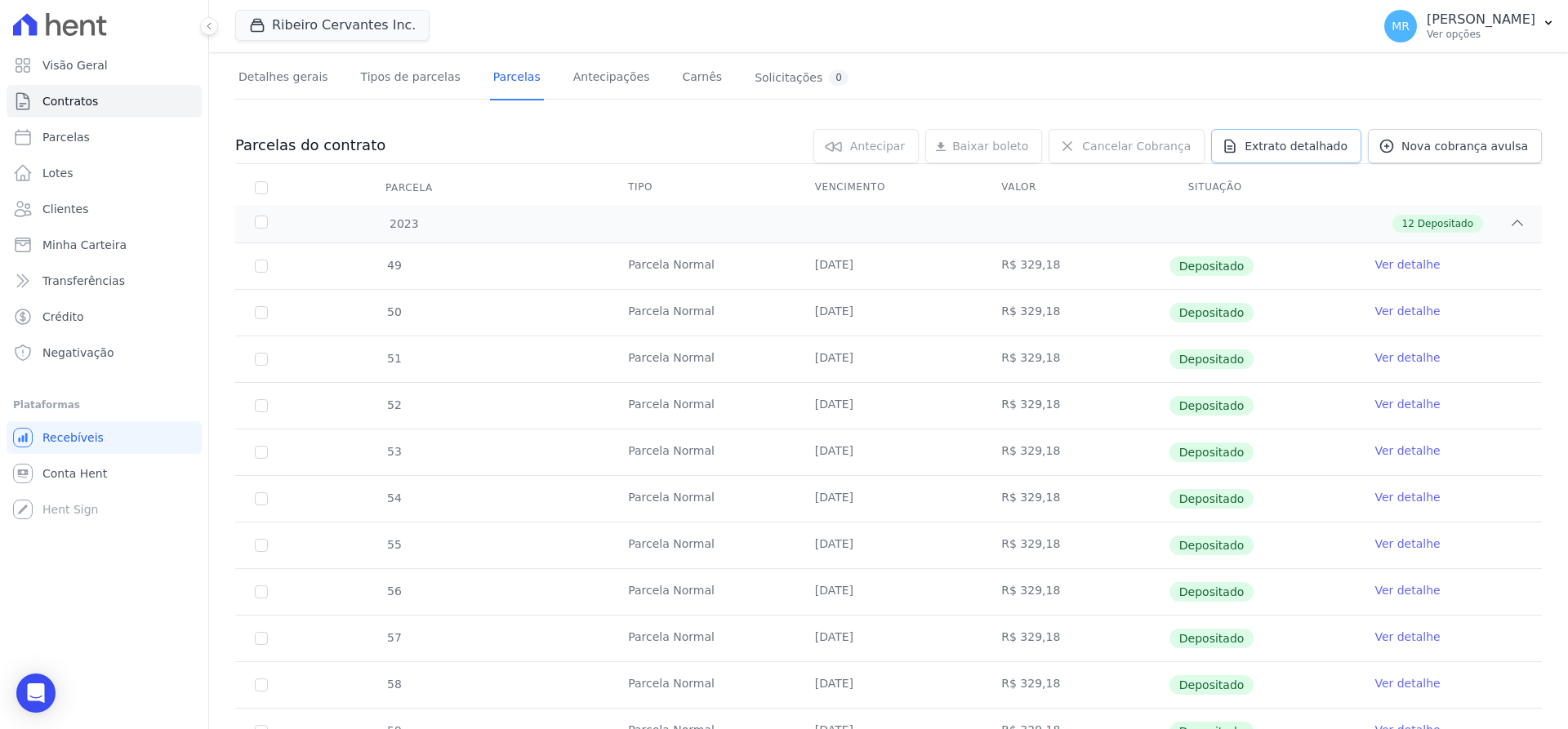
click at [1306, 150] on span "Extrato detalhado" at bounding box center [1296, 146] width 103 height 16
click at [1515, 146] on span "Exportar PDF" at bounding box center [1515, 146] width 85 height 16
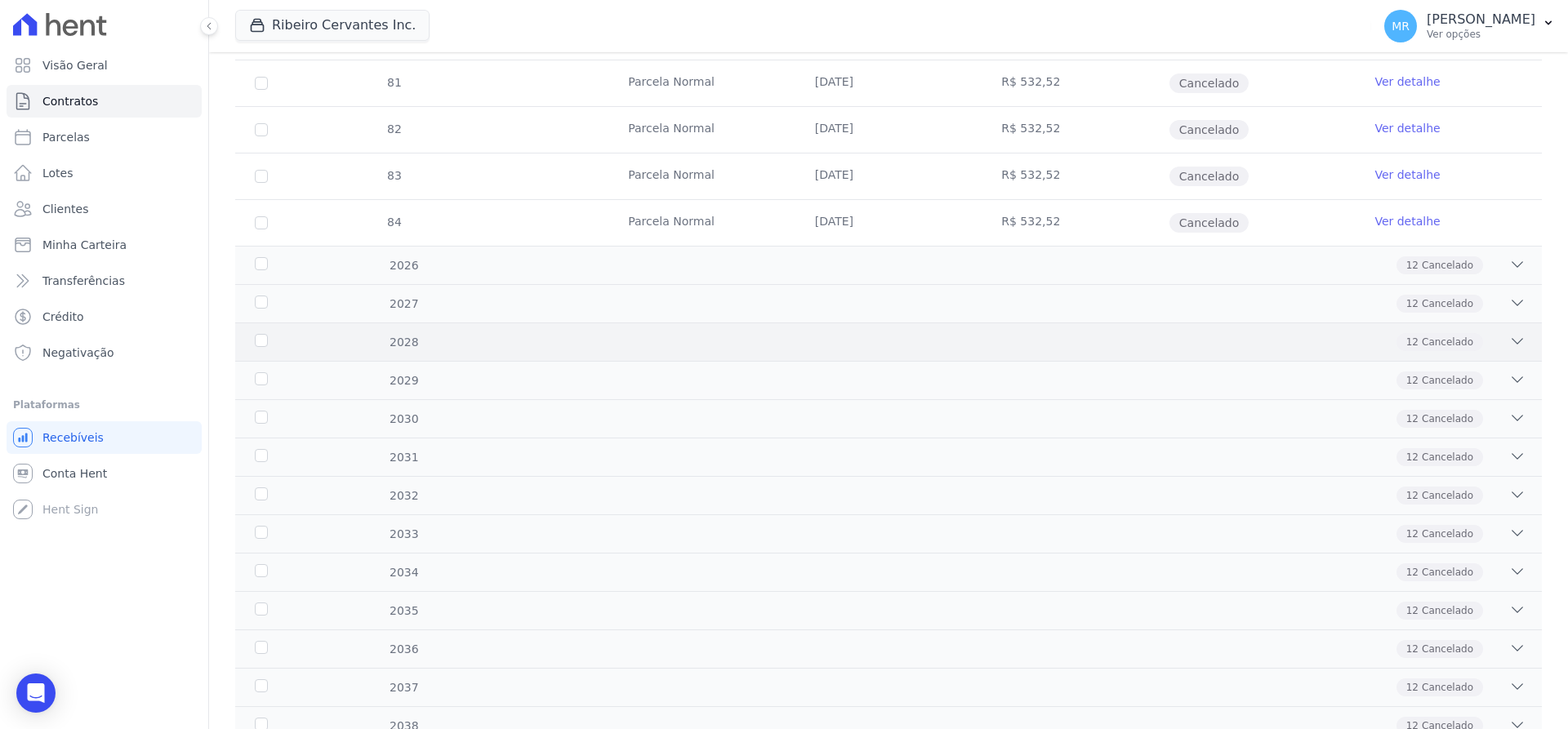
scroll to position [2184, 0]
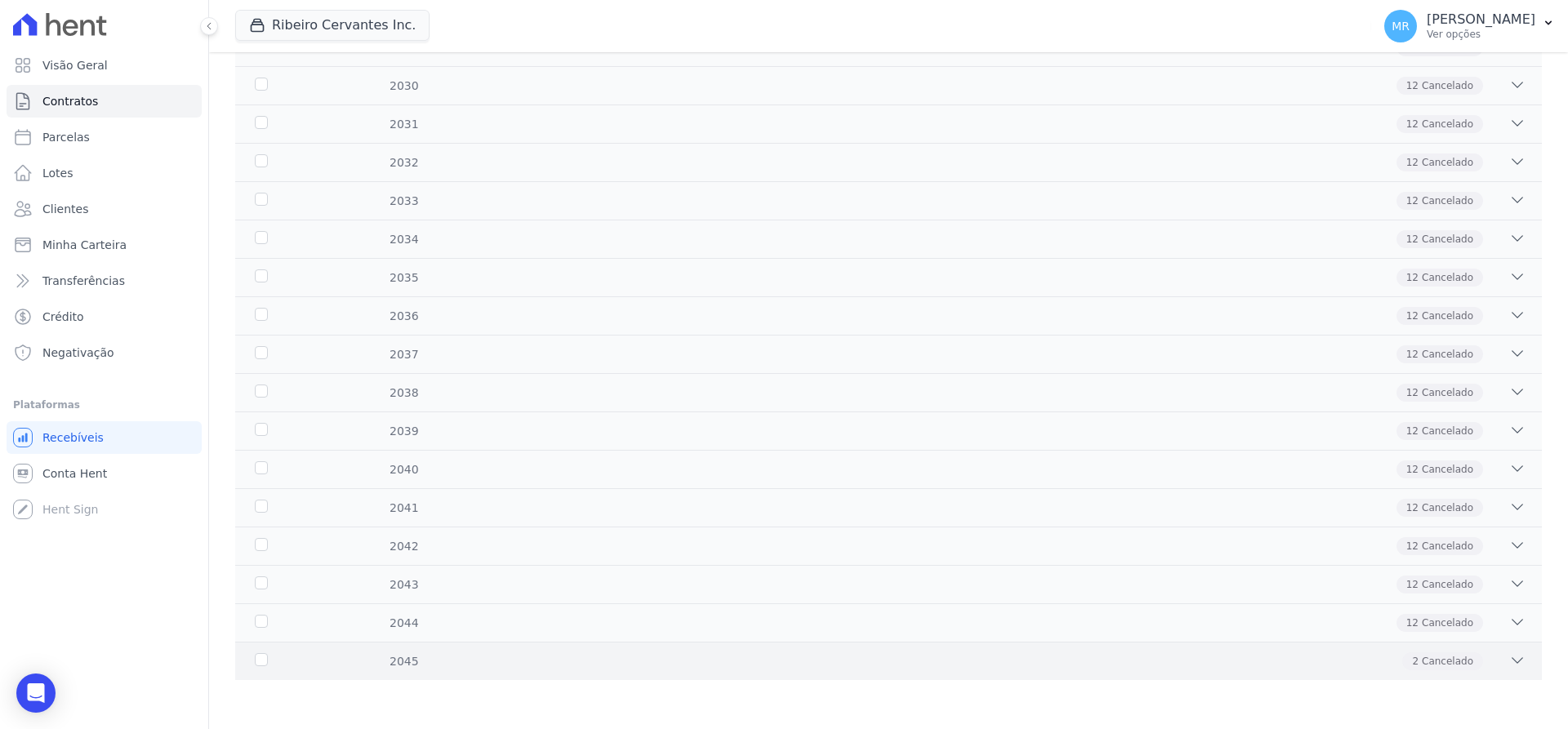
click at [406, 675] on div "2045 2 Cancelado" at bounding box center [889, 661] width 1307 height 39
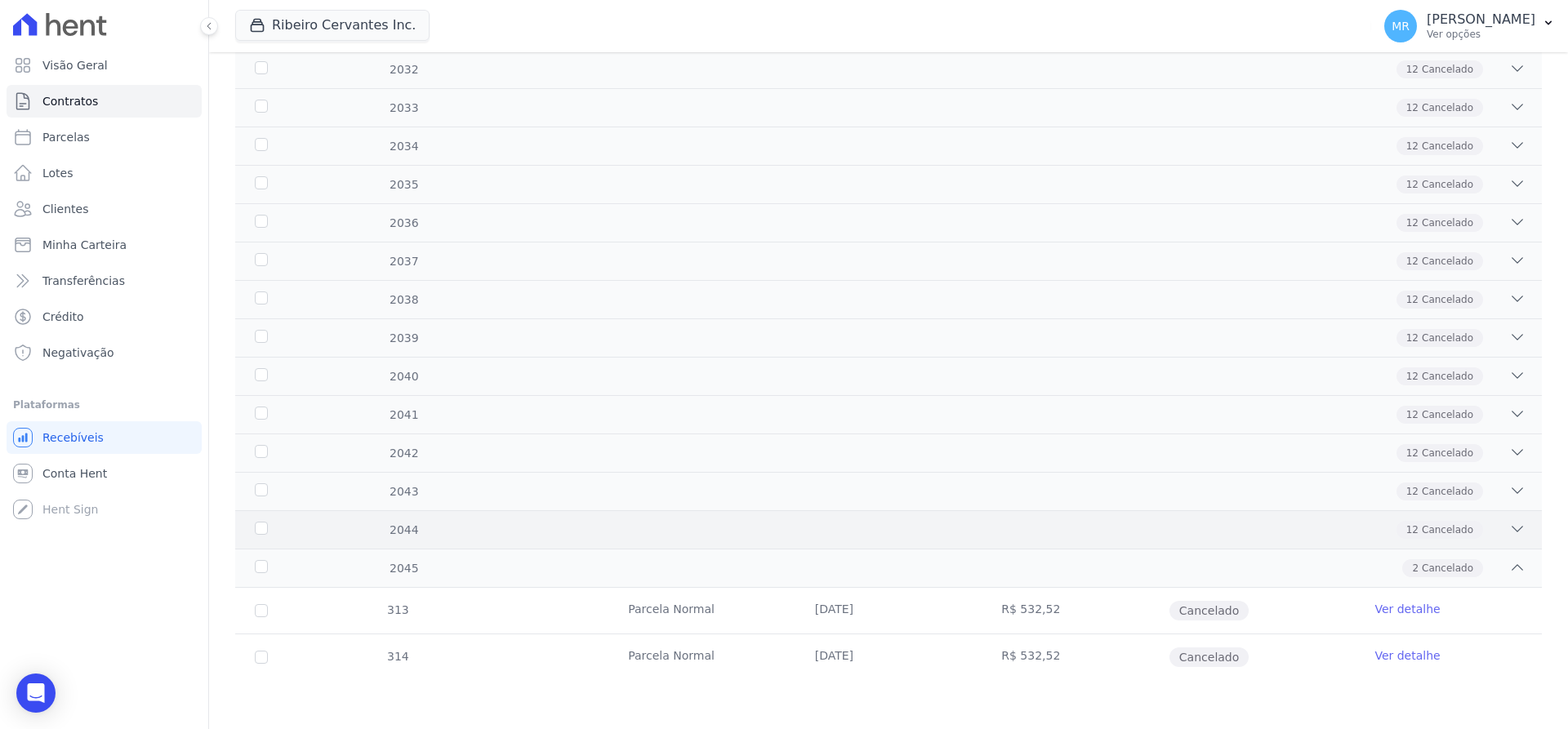
click at [1432, 534] on span "Cancelado" at bounding box center [1448, 529] width 52 height 15
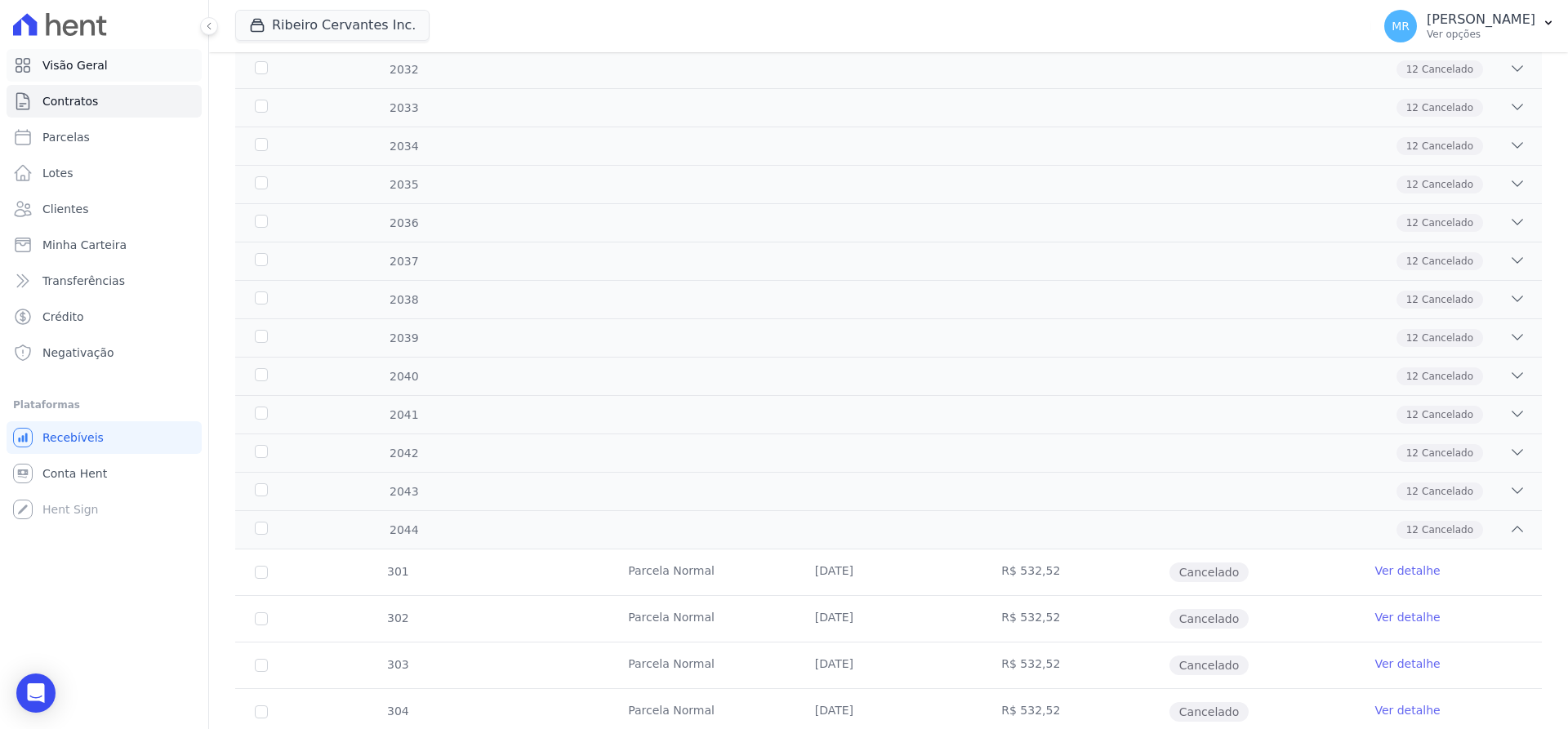
click at [44, 74] on link "Visão Geral" at bounding box center [104, 65] width 195 height 33
